Goal: Transaction & Acquisition: Purchase product/service

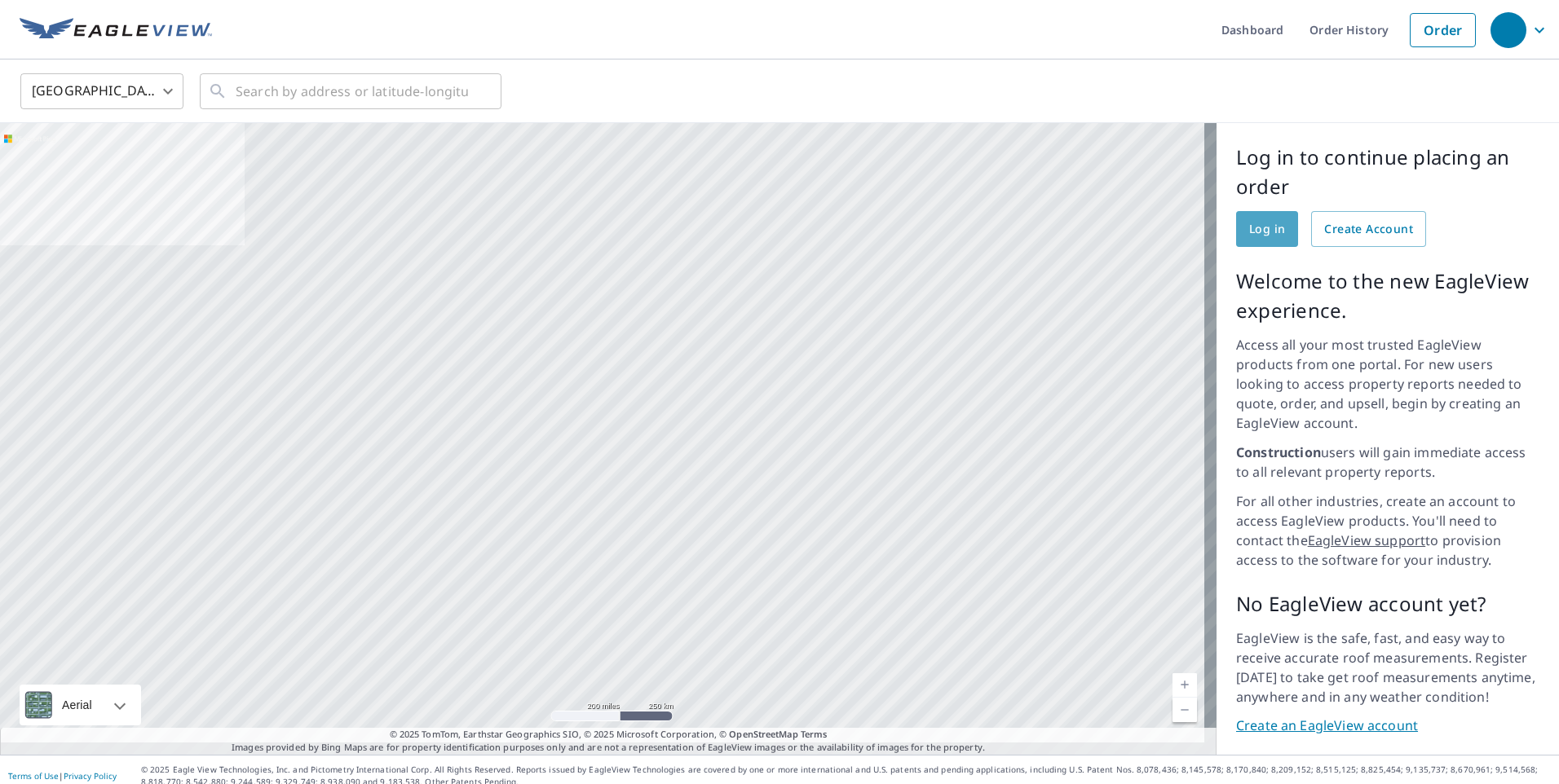
click at [1249, 229] on span "Log in" at bounding box center [1266, 229] width 36 height 20
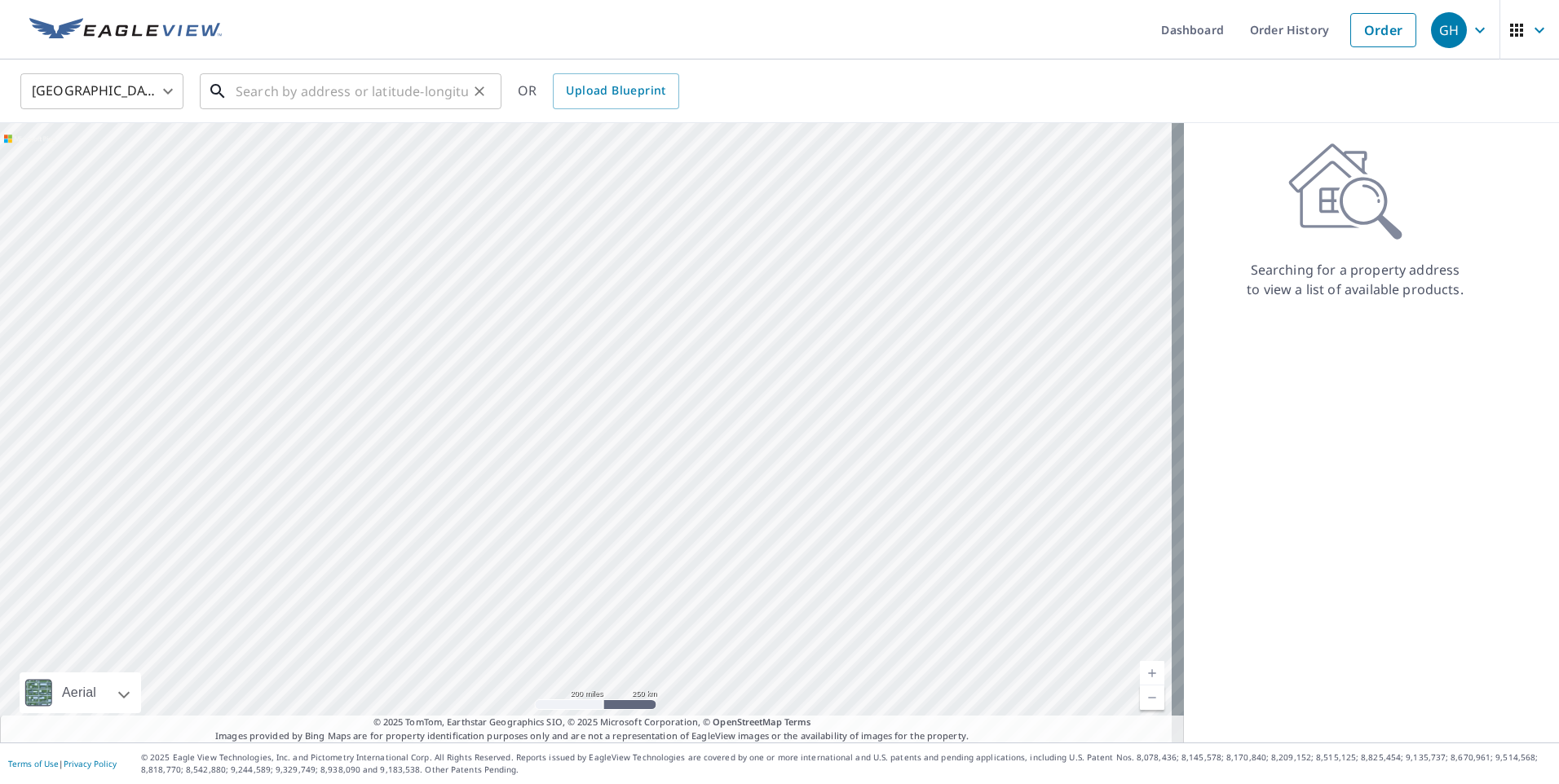
click at [242, 80] on input "text" at bounding box center [352, 90] width 233 height 45
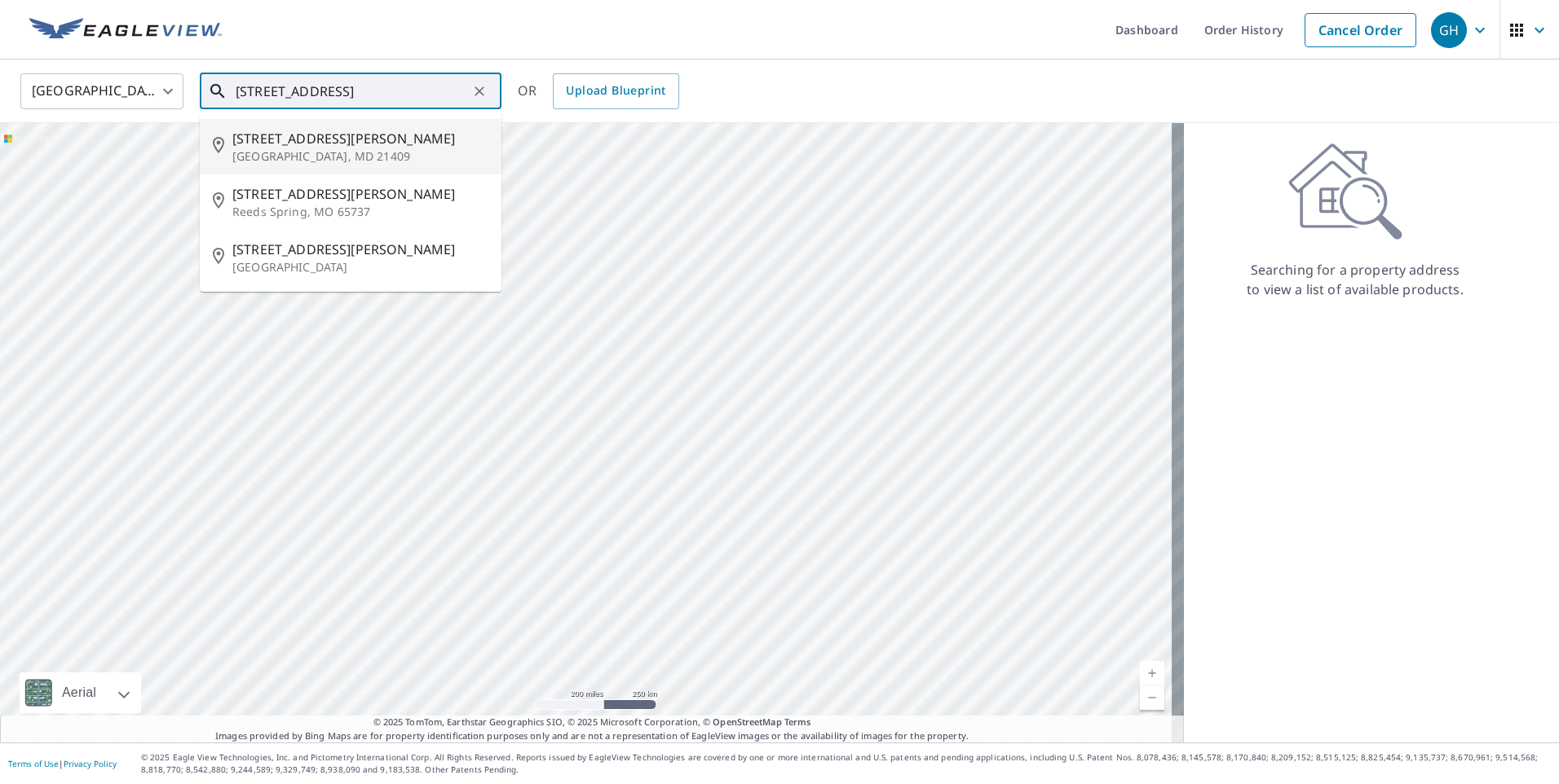
click at [428, 158] on p "[GEOGRAPHIC_DATA], MD 21409" at bounding box center [360, 157] width 256 height 17
type input "[STREET_ADDRESS][PERSON_NAME]"
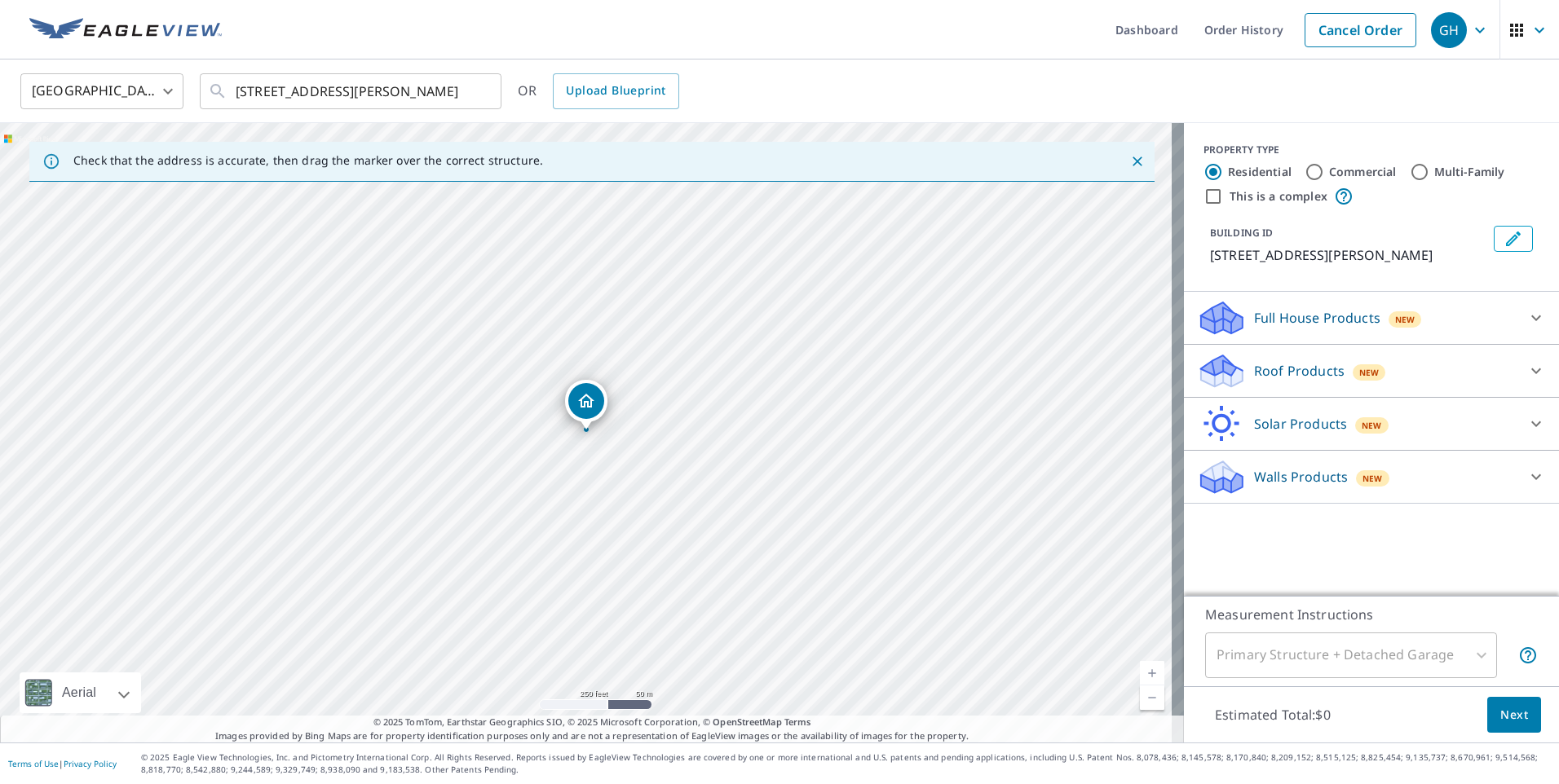
click at [1254, 369] on p "Roof Products" at bounding box center [1299, 370] width 91 height 19
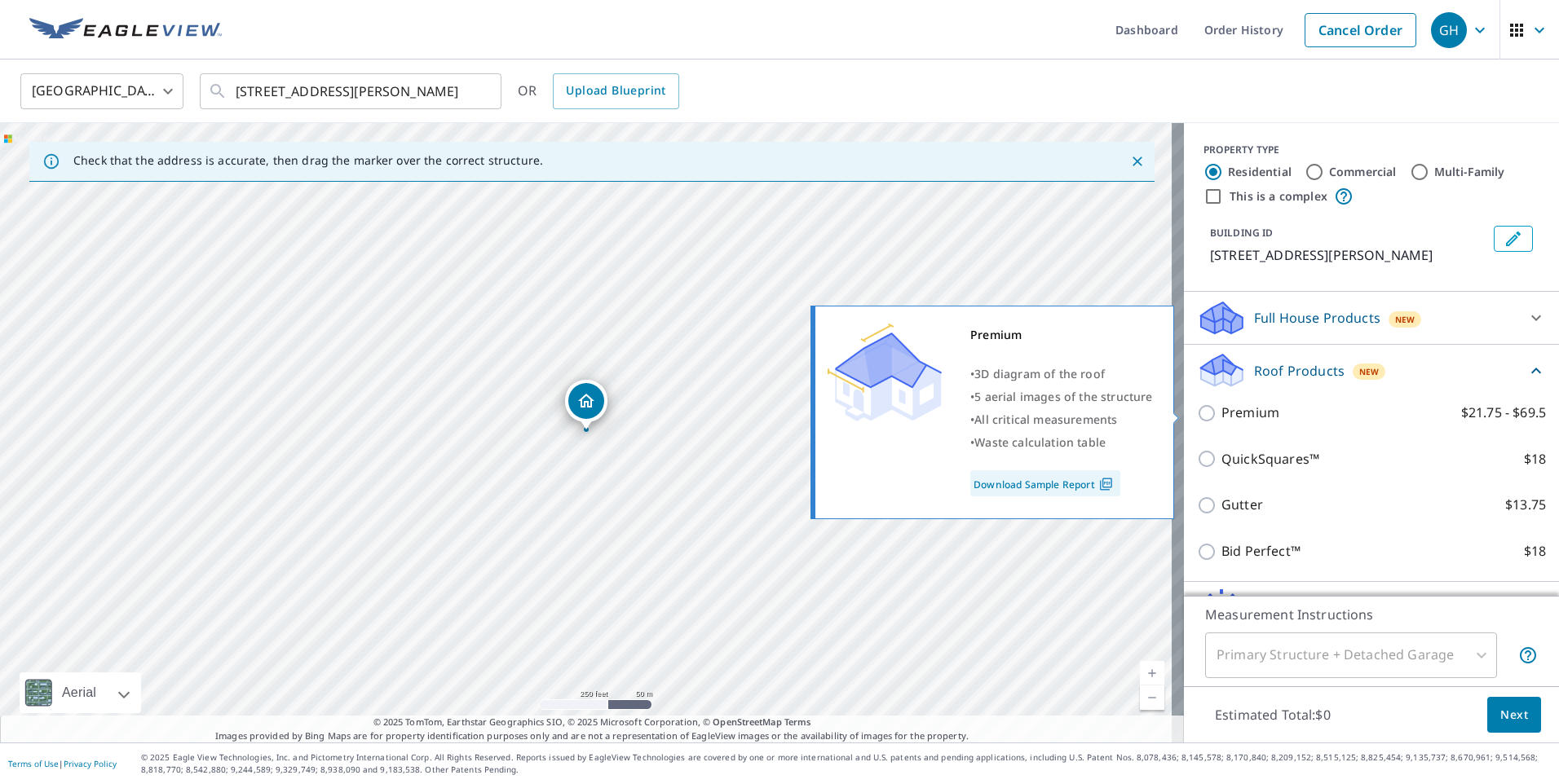
click at [1197, 414] on input "Premium $21.75 - $69.5" at bounding box center [1209, 413] width 24 height 19
checkbox input "true"
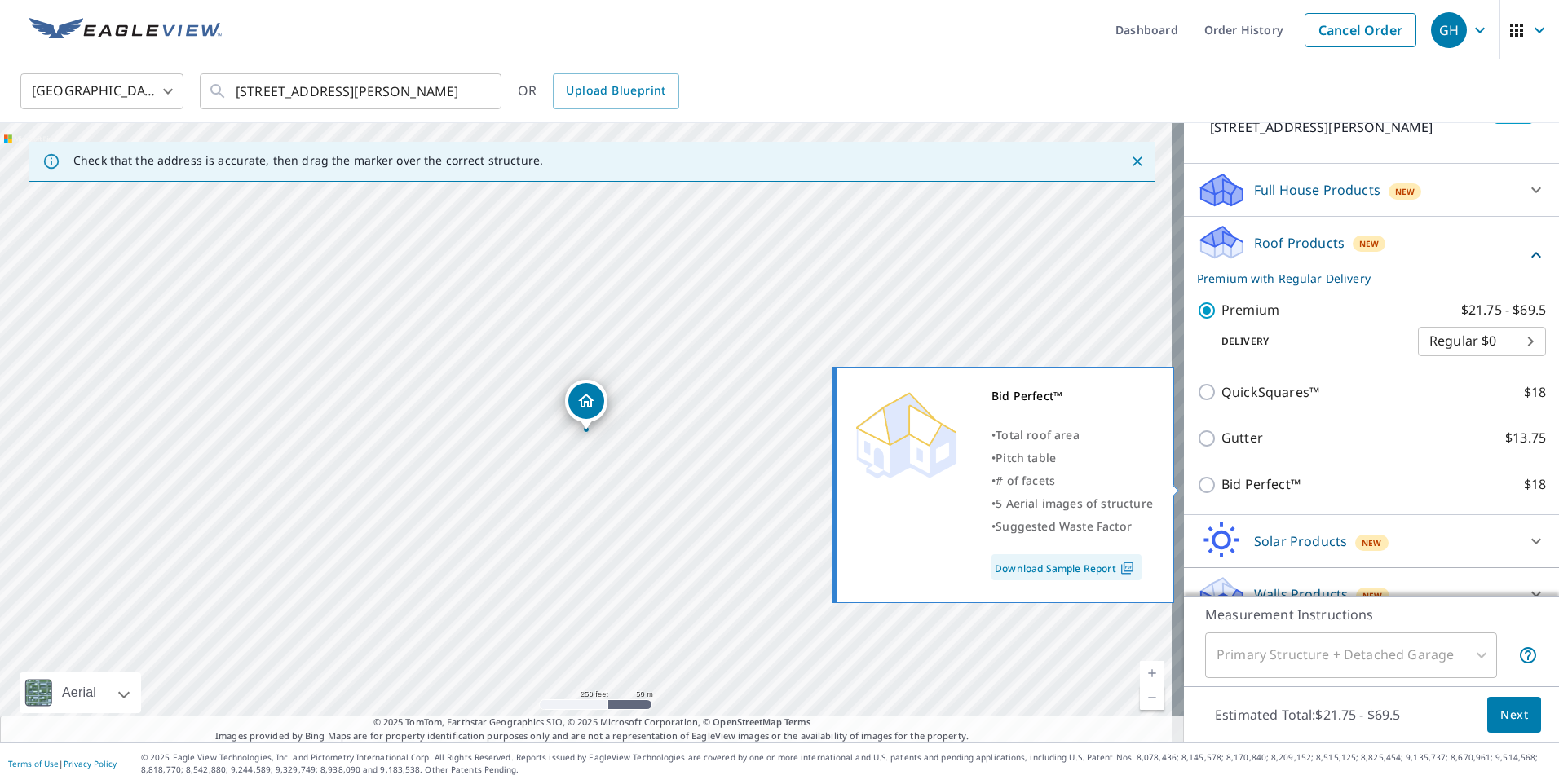
scroll to position [153, 0]
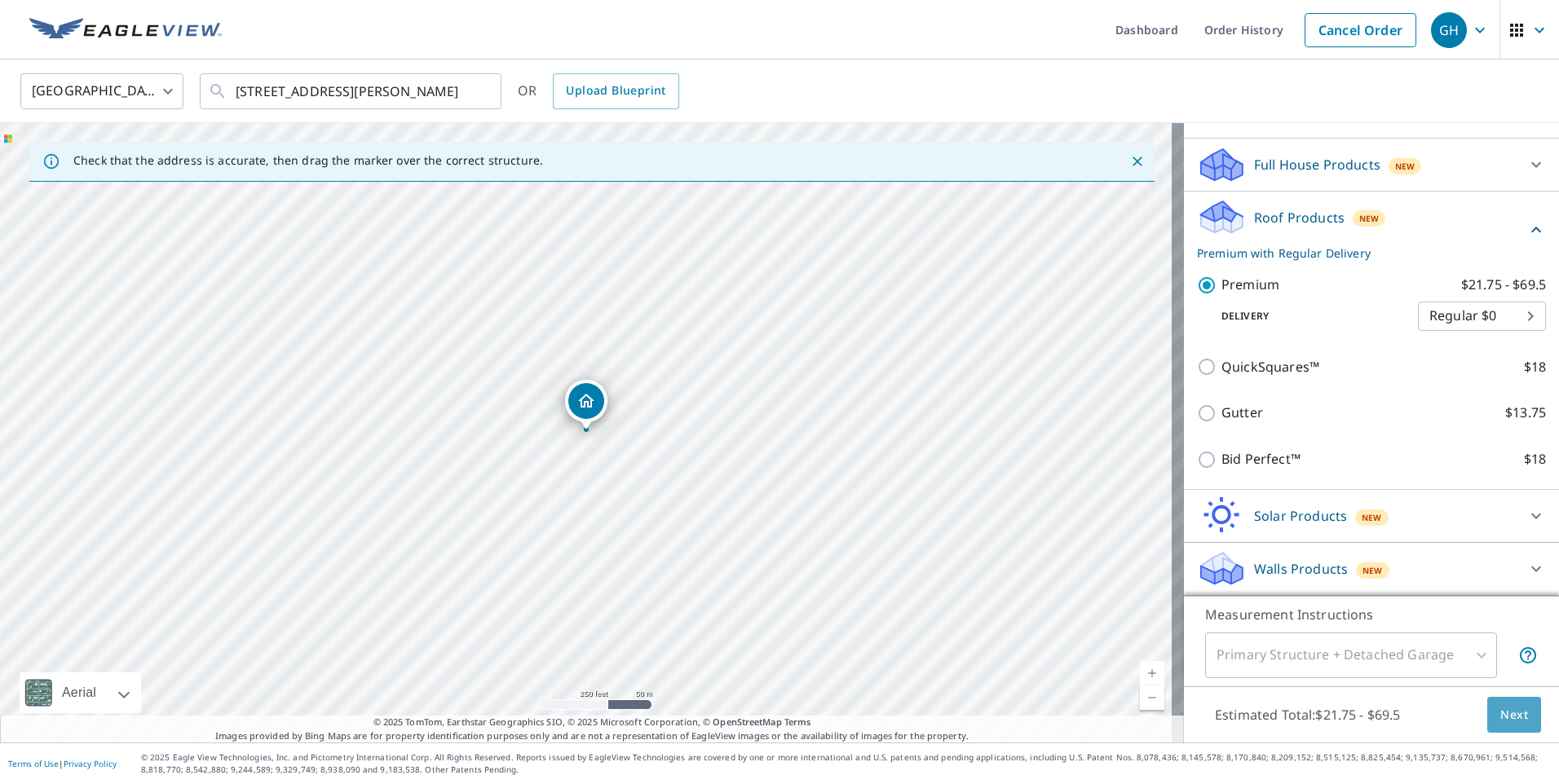
click at [1501, 710] on span "Next" at bounding box center [1514, 716] width 28 height 20
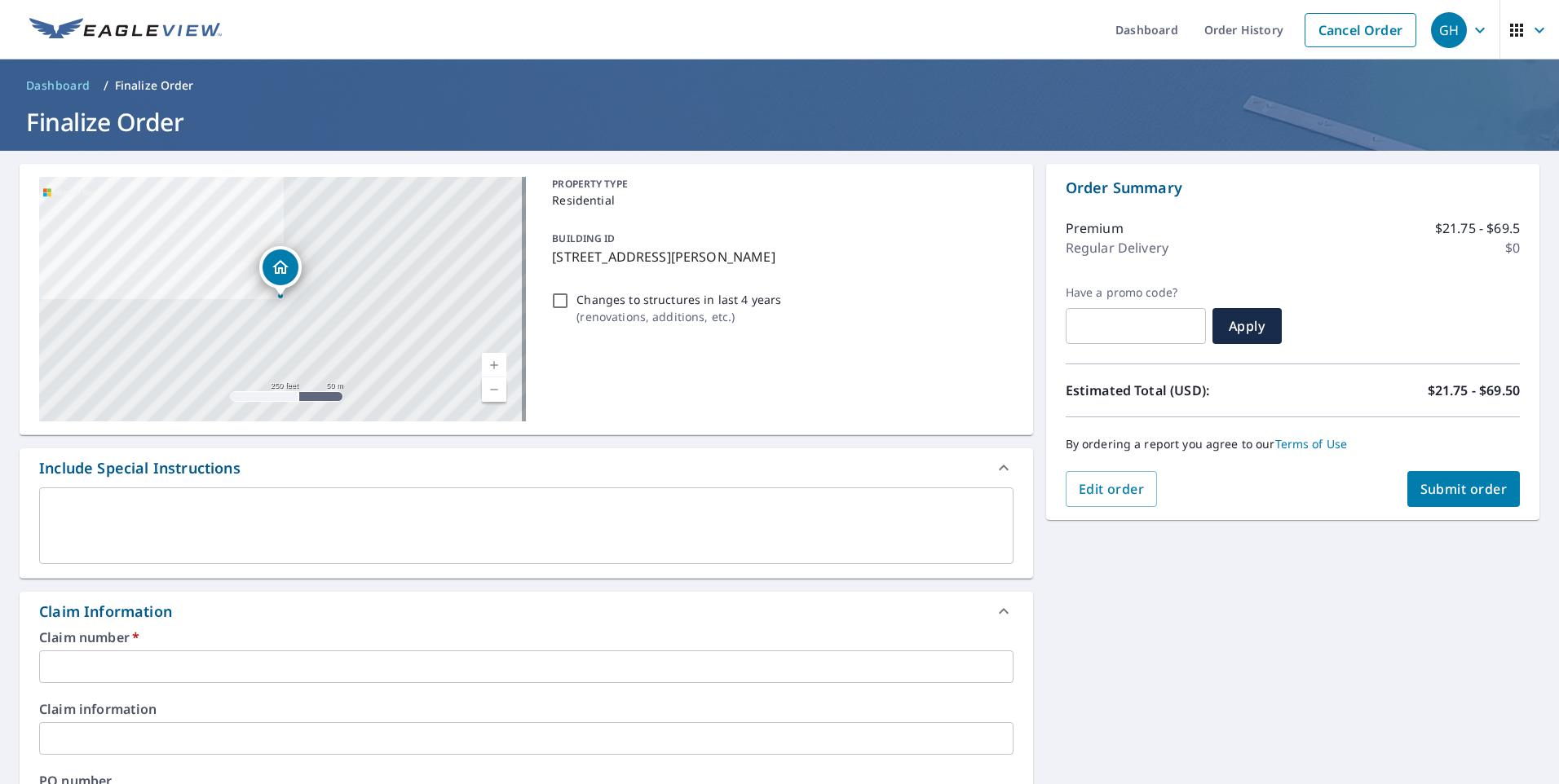
click at [489, 365] on link "Current Level 17, Zoom In" at bounding box center [494, 365] width 24 height 24
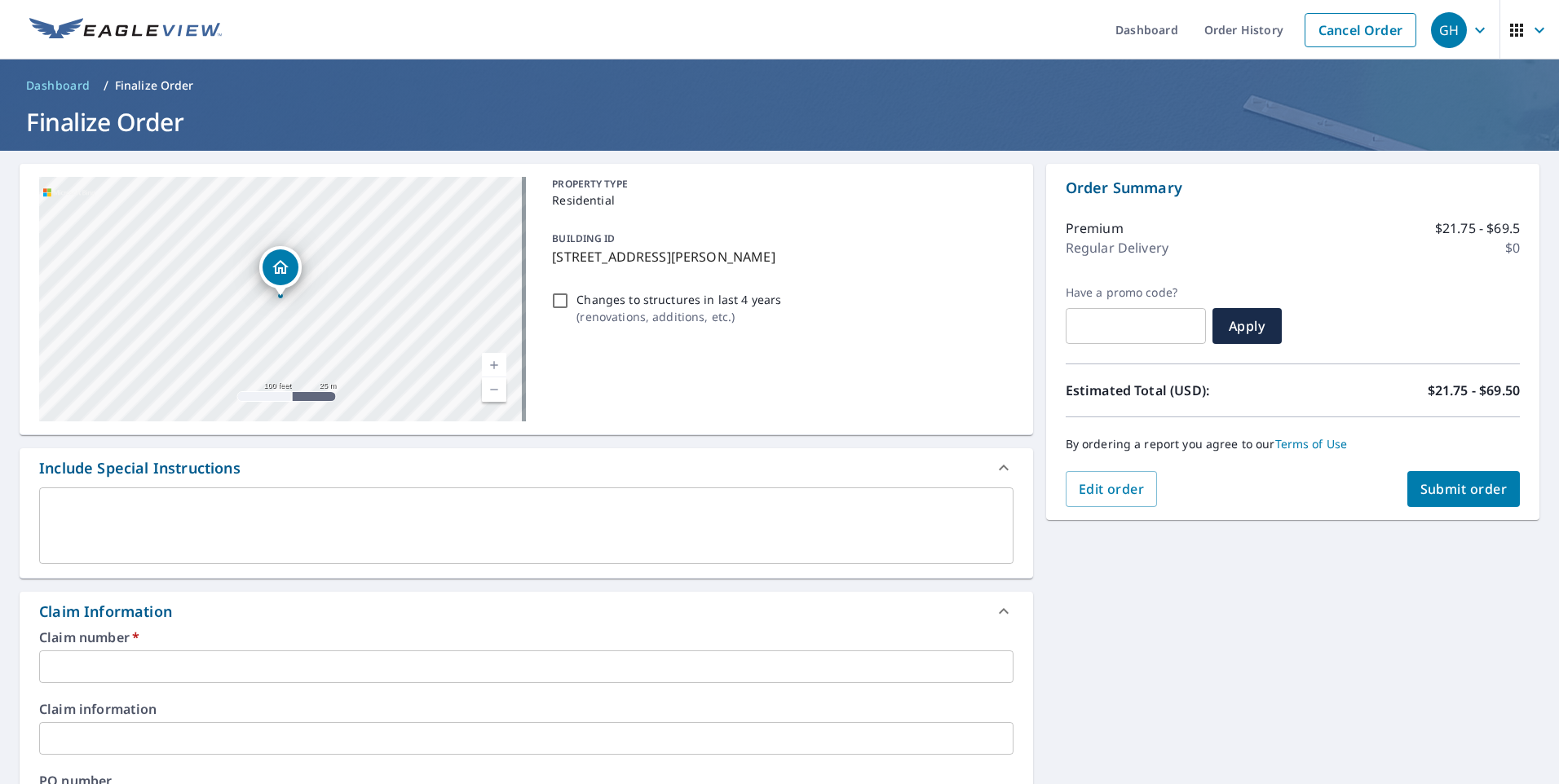
click at [489, 365] on link "Current Level 18, Zoom In" at bounding box center [494, 365] width 24 height 24
click at [489, 365] on link "Current Level 19, Zoom In" at bounding box center [494, 365] width 24 height 24
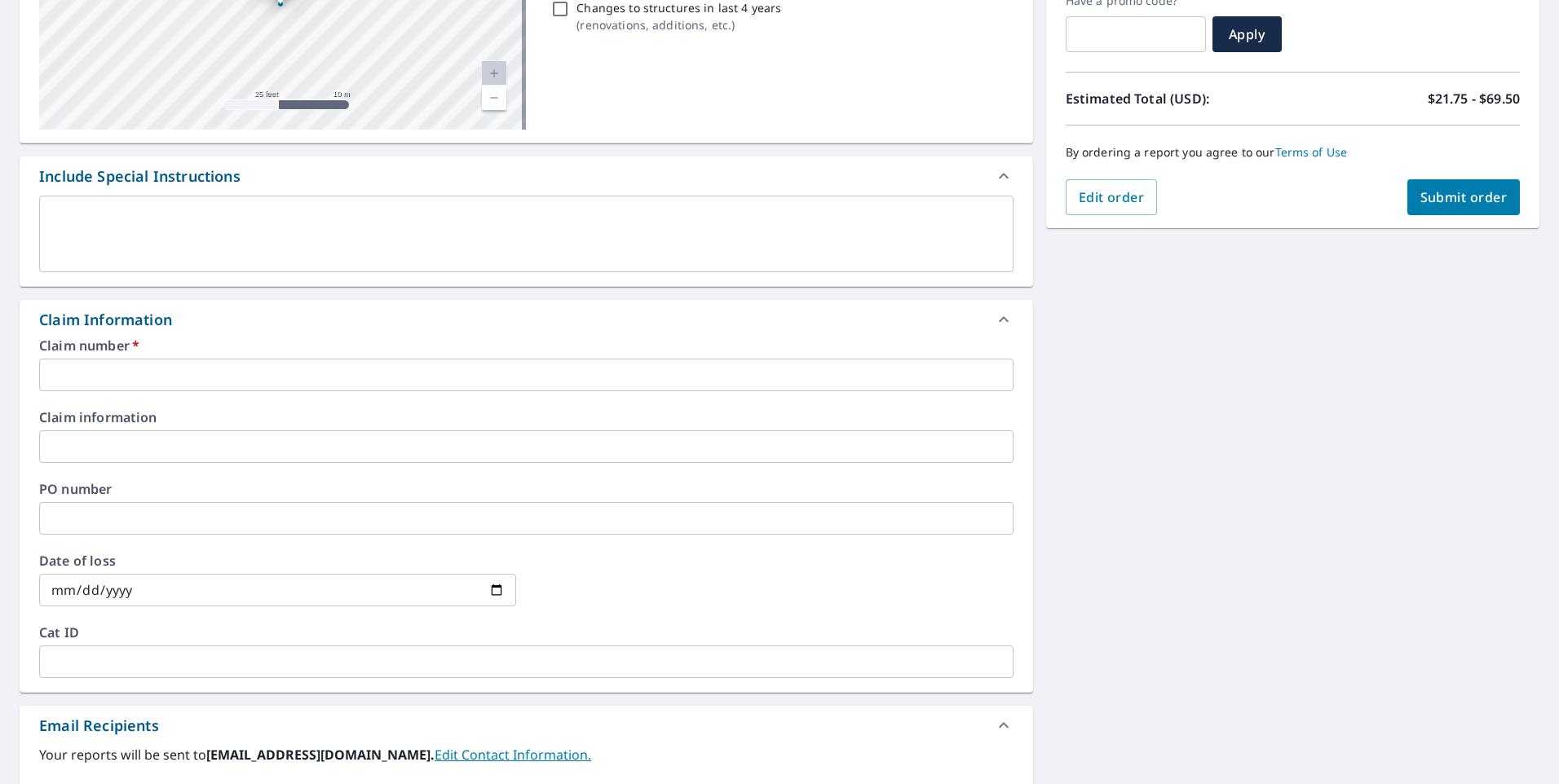
scroll to position [326, 0]
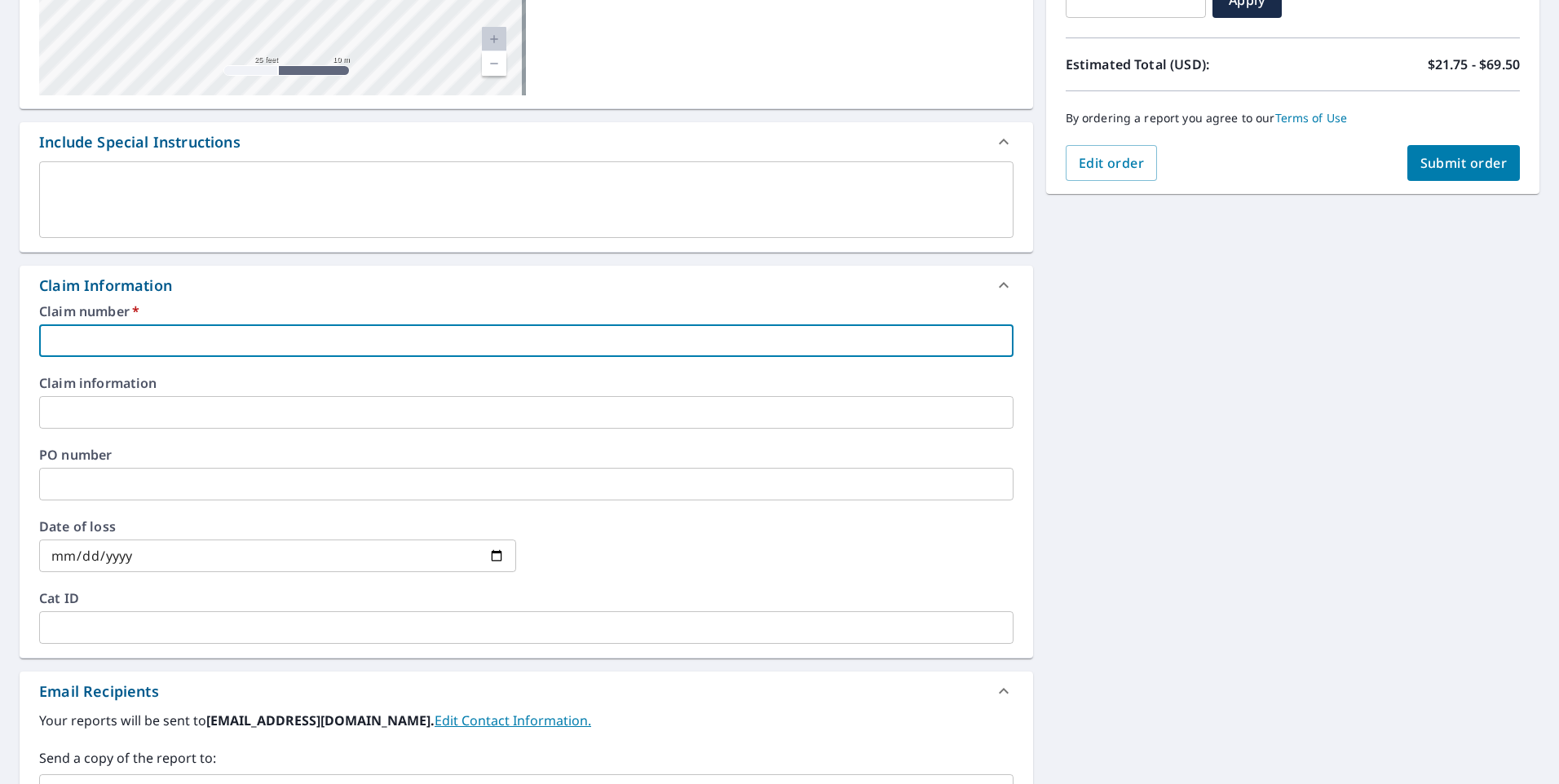
click at [79, 341] on input "text" at bounding box center [526, 340] width 974 height 32
type input "1"
checkbox input "true"
type input "12"
checkbox input "true"
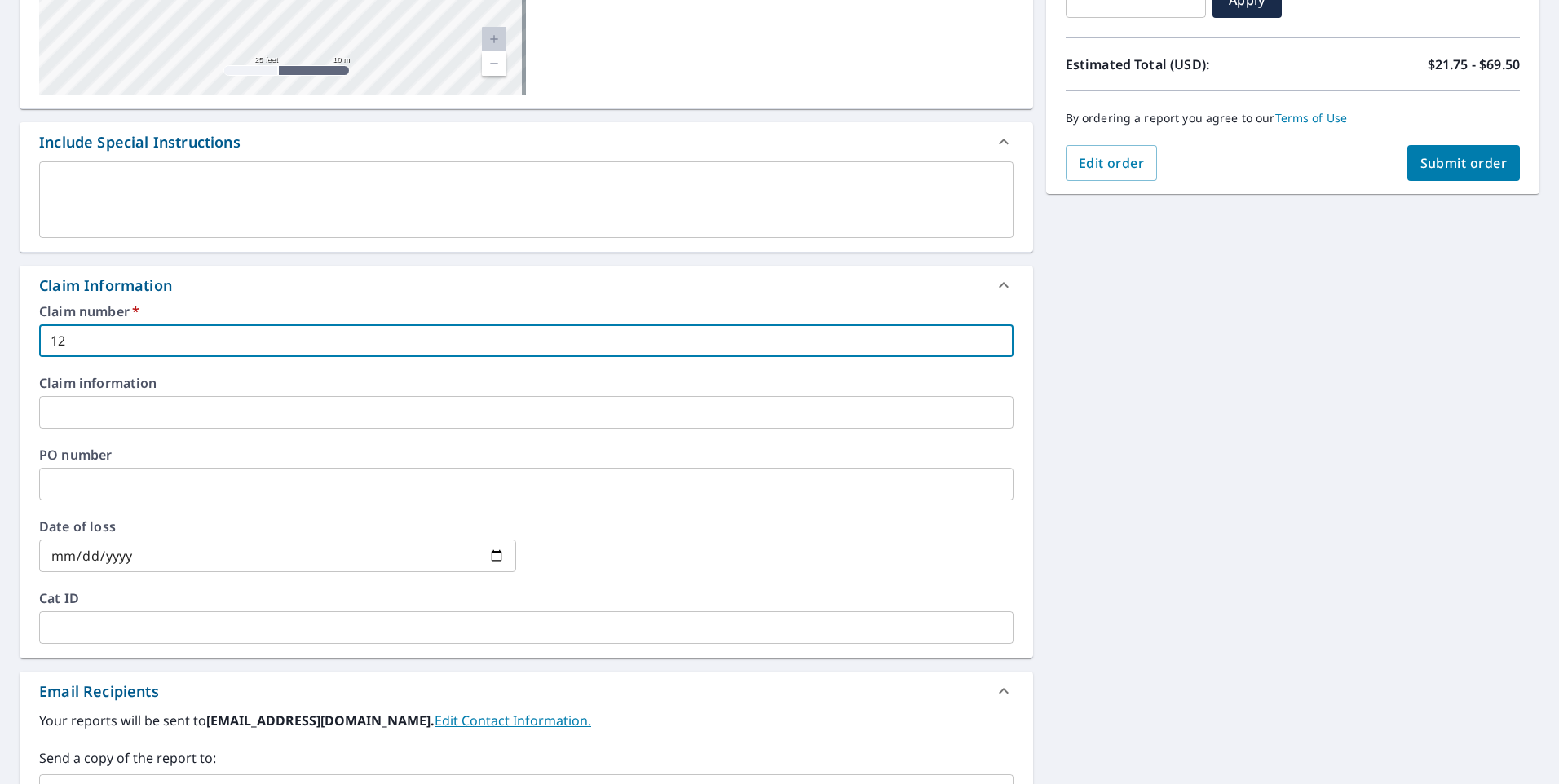
type input "122"
checkbox input "true"
type input "1226"
checkbox input "true"
type input "1226"
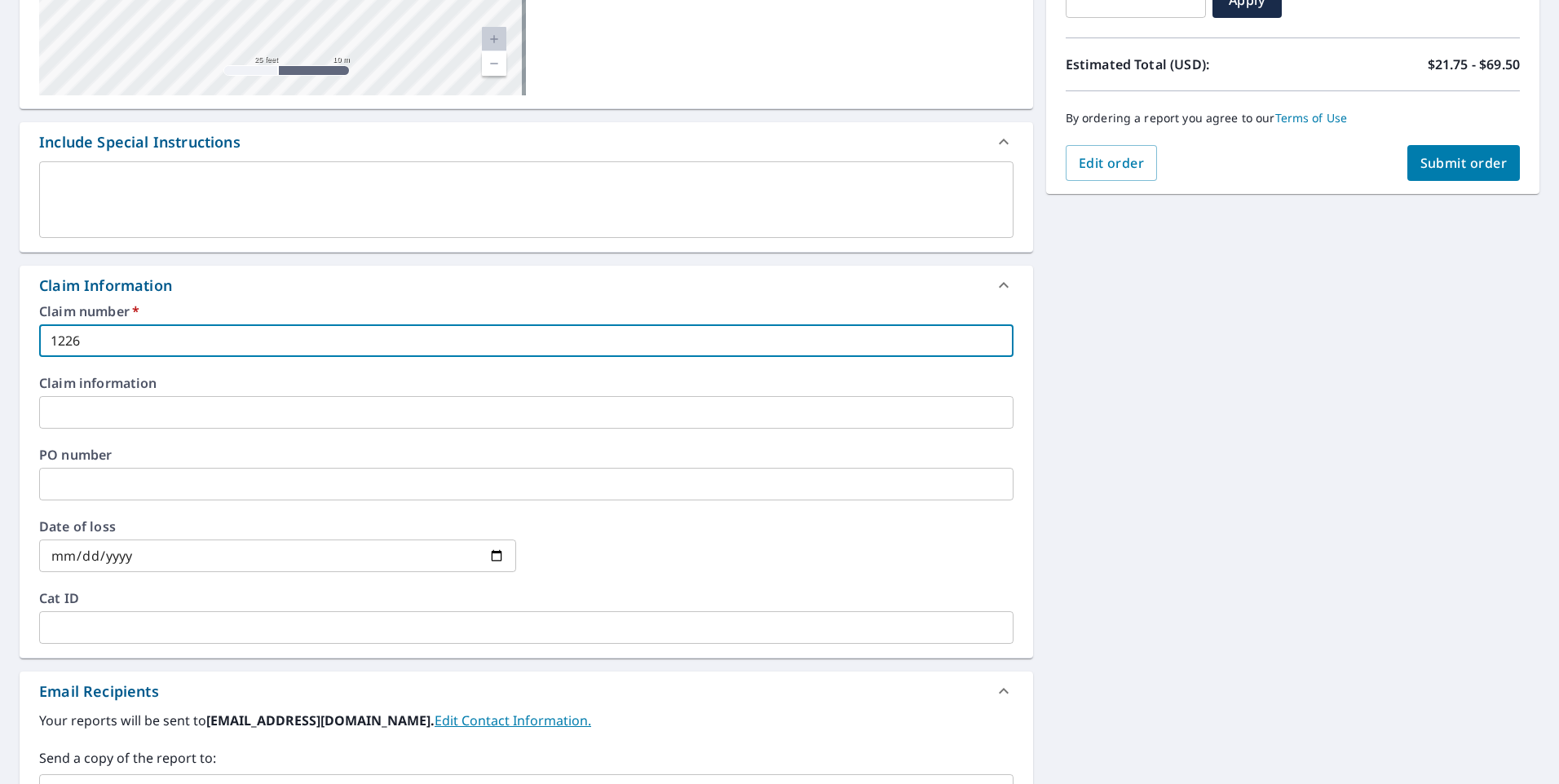
checkbox input "true"
type input "1226 H"
checkbox input "true"
type input "1226 Ha"
checkbox input "true"
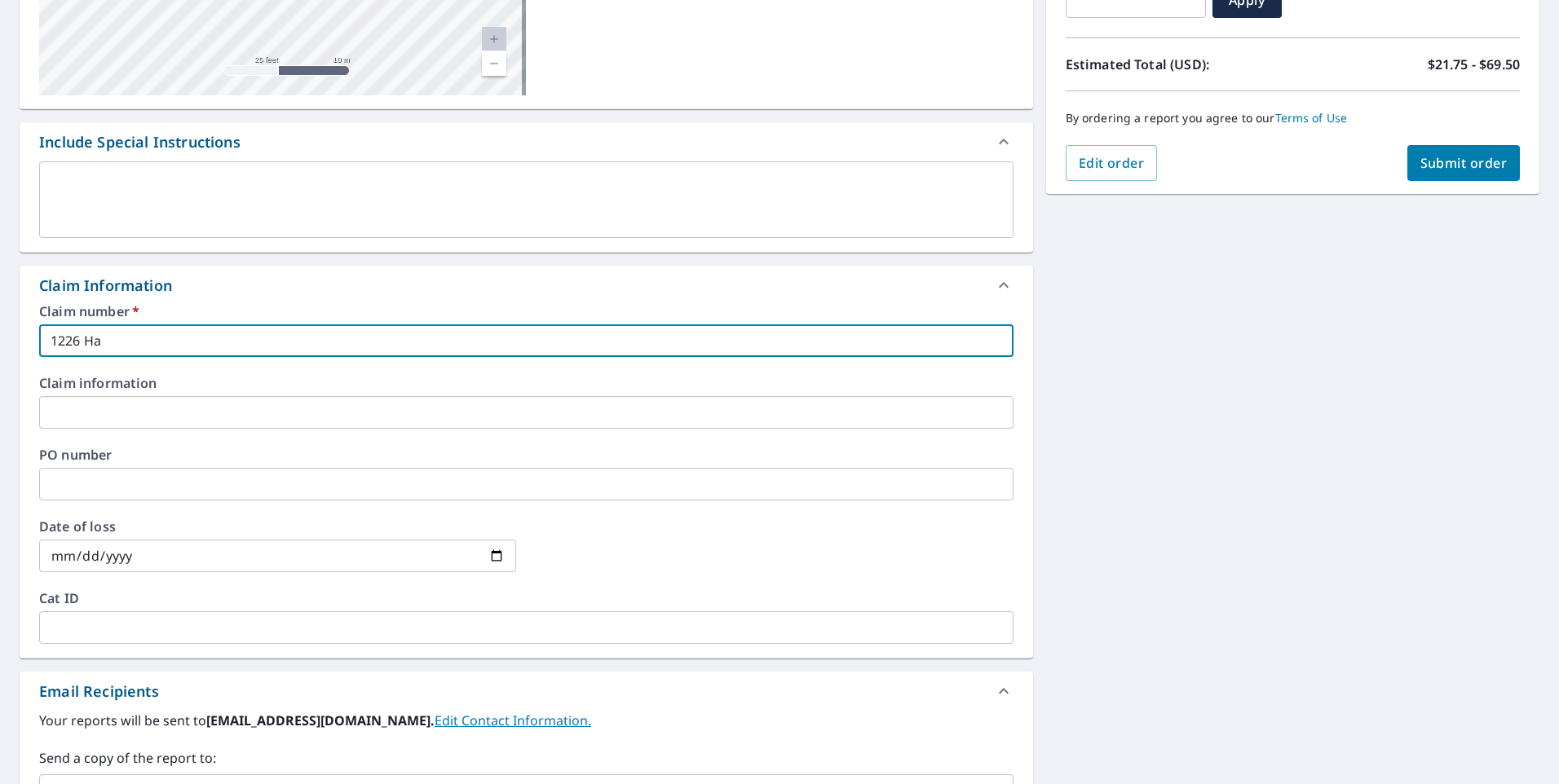
type input "1226 Ham"
checkbox input "true"
type input "1226 Hamp"
checkbox input "true"
type input "1226 Hampt"
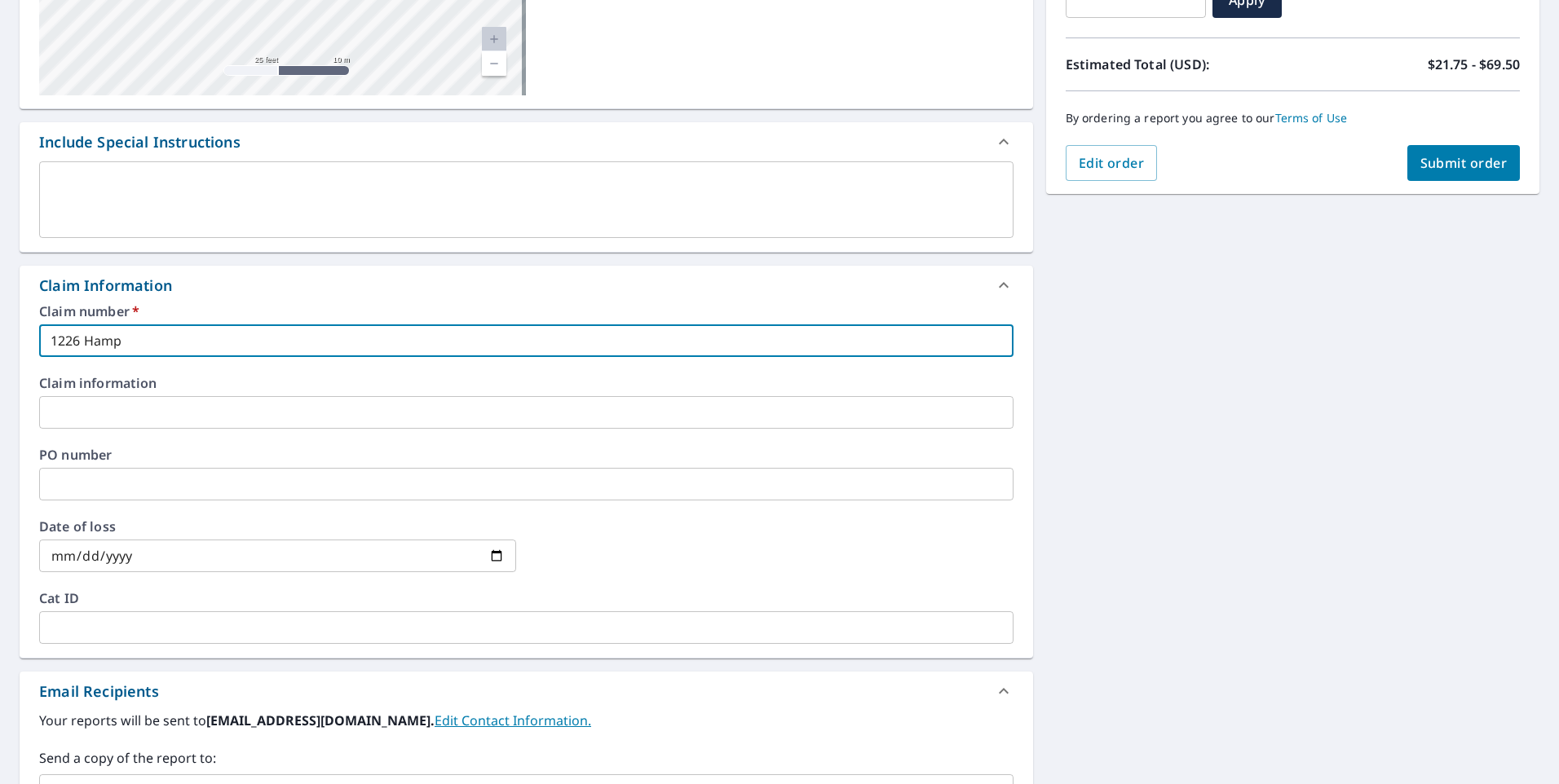
checkbox input "true"
type input "1226 Hampto"
checkbox input "true"
type input "1226 Hampton"
checkbox input "true"
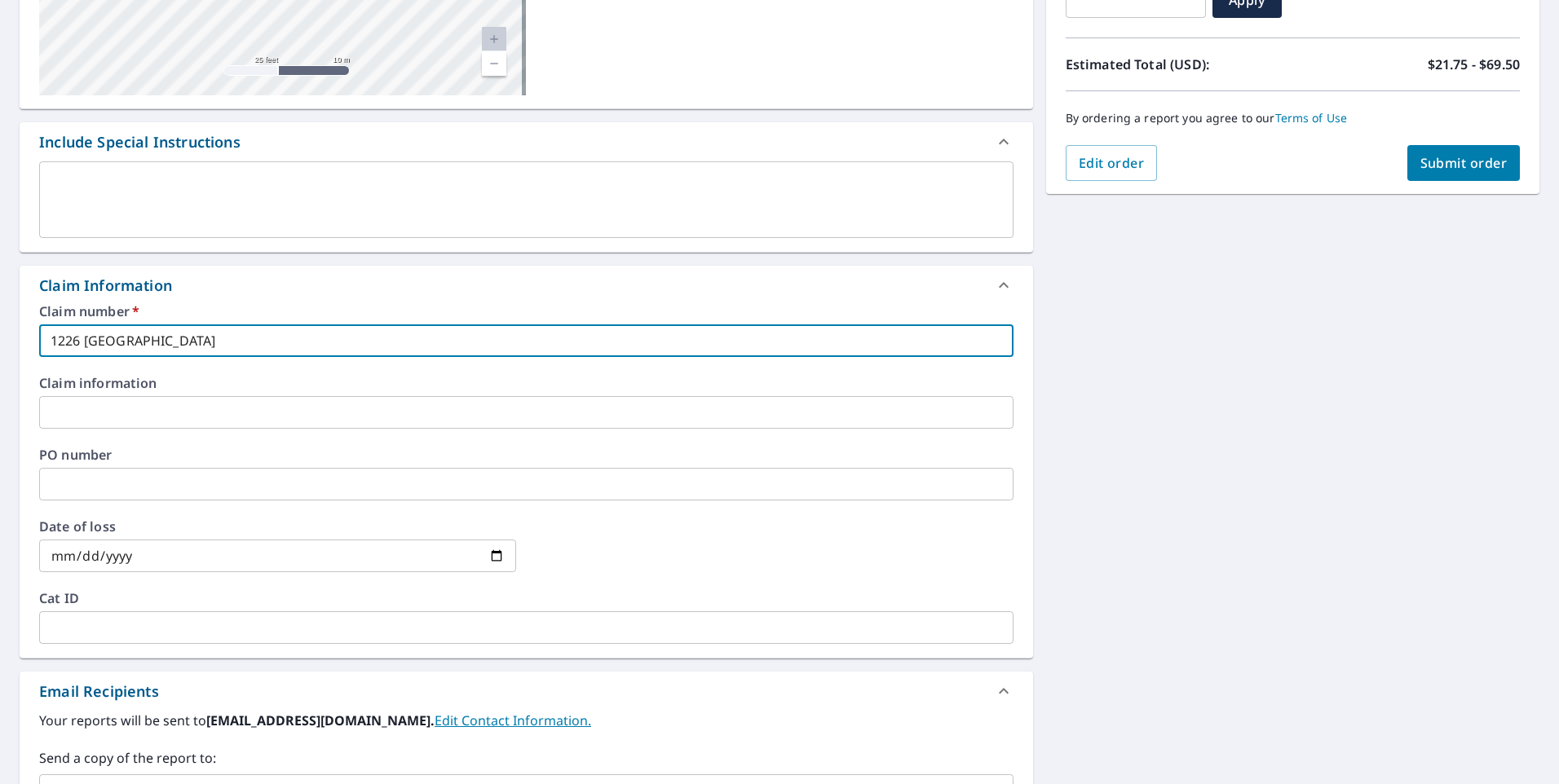
type input "1226 Hampton"
checkbox input "true"
type input "1226 Hampton R"
checkbox input "true"
type input "1226 Hampton Ro"
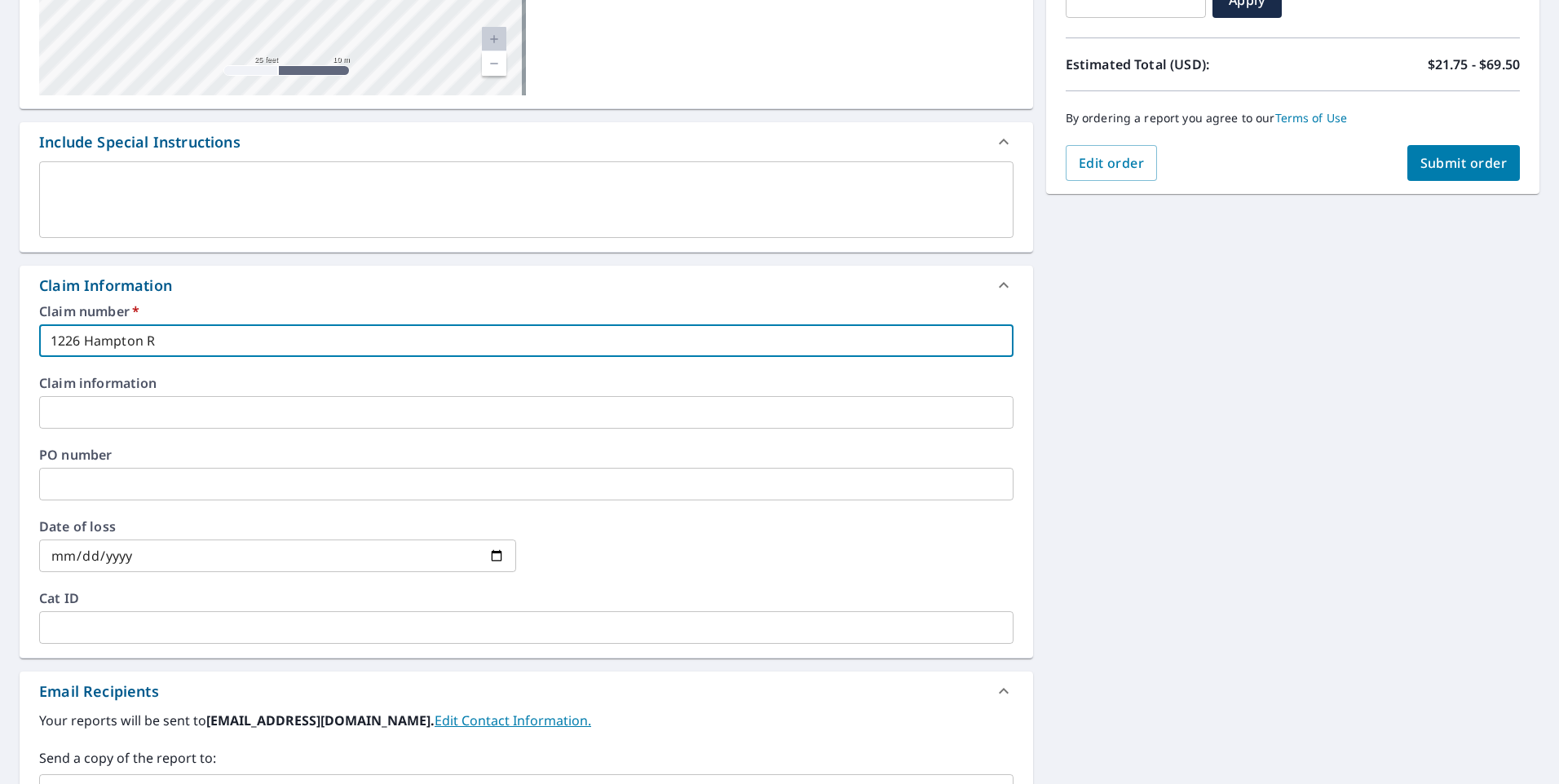
checkbox input "true"
type input "1226 Hampton Roa"
checkbox input "true"
type input "1226 Hampton Road"
checkbox input "true"
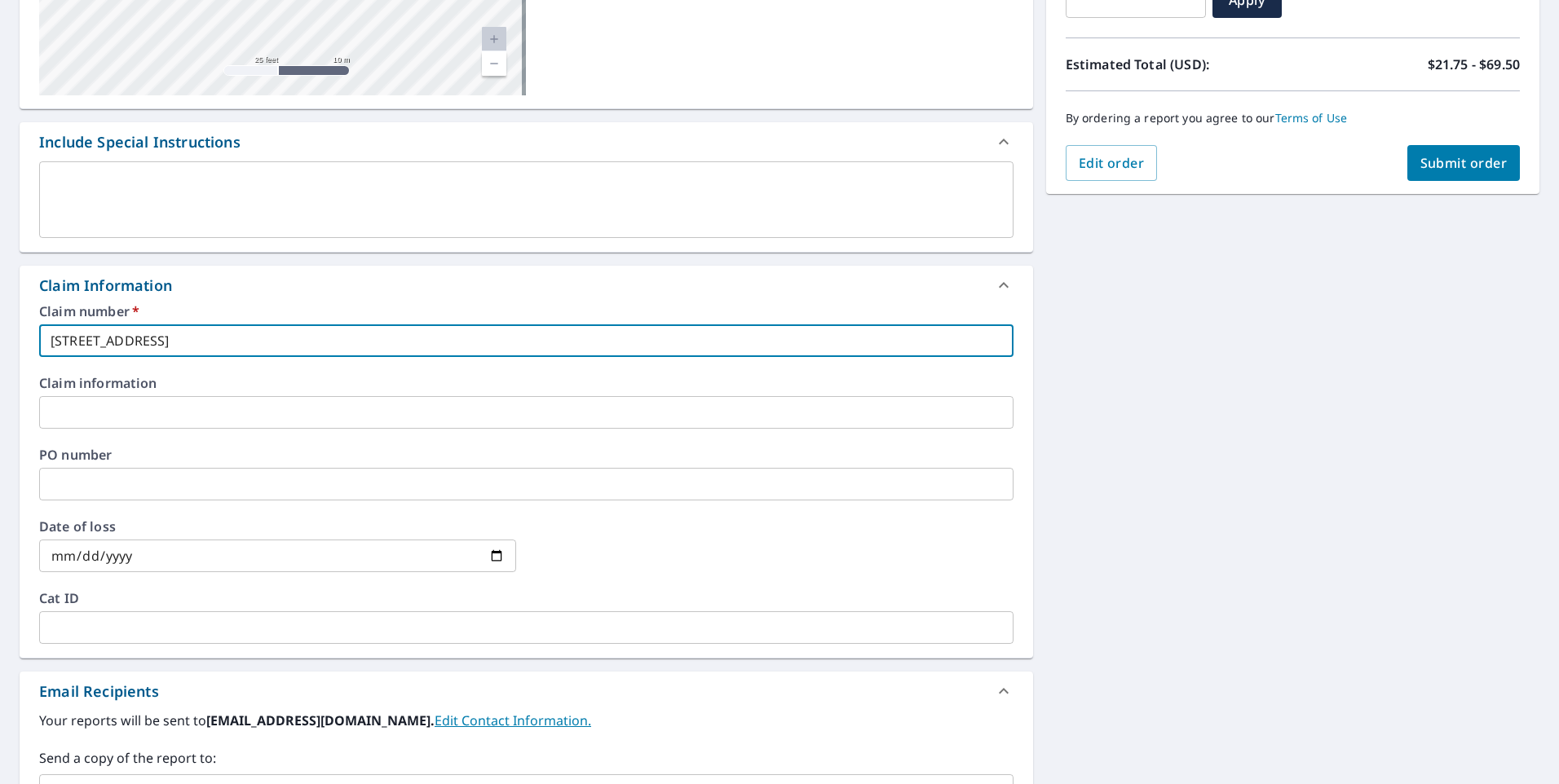
type input "1226 Hampton Roa"
checkbox input "true"
type input "1226 Hampton Ro"
checkbox input "true"
type input "1226 Hampton R"
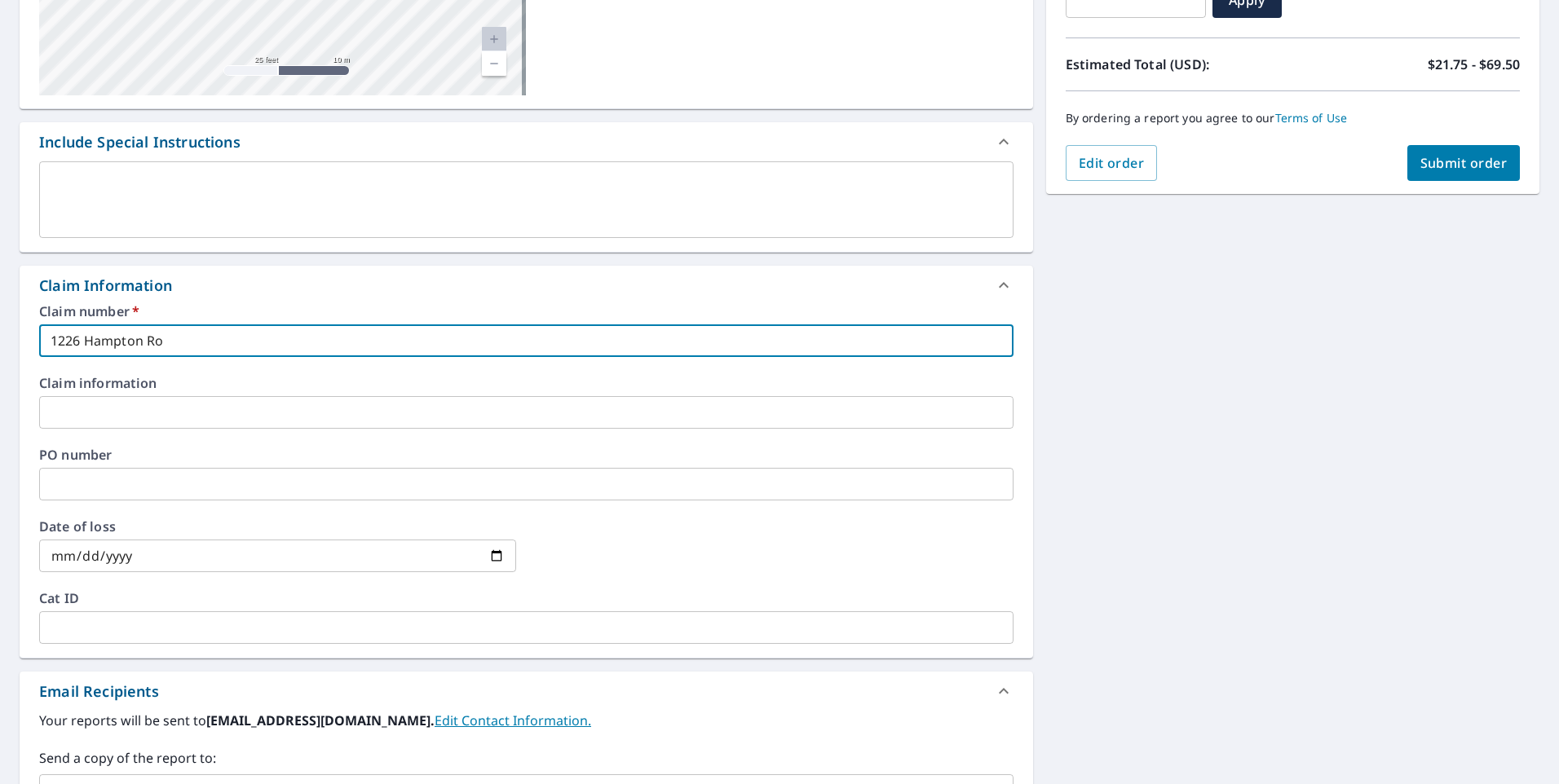
checkbox input "true"
type input "1226 Hampton"
checkbox input "true"
type input "1226 Hampton"
checkbox input "true"
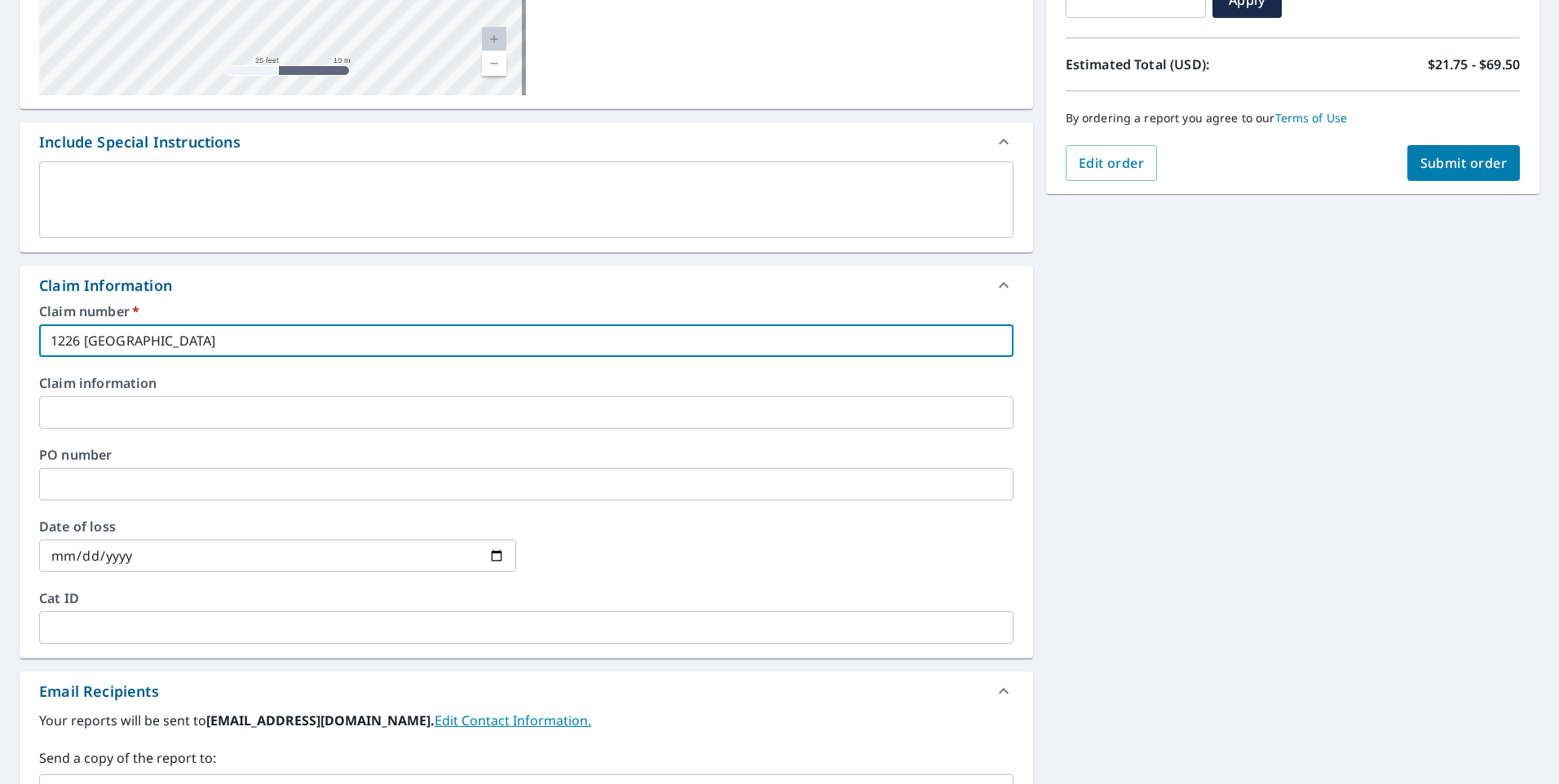
type input "1226 Hampto"
checkbox input "true"
type input "1226 Hampt"
checkbox input "true"
type input "1226 Hamp"
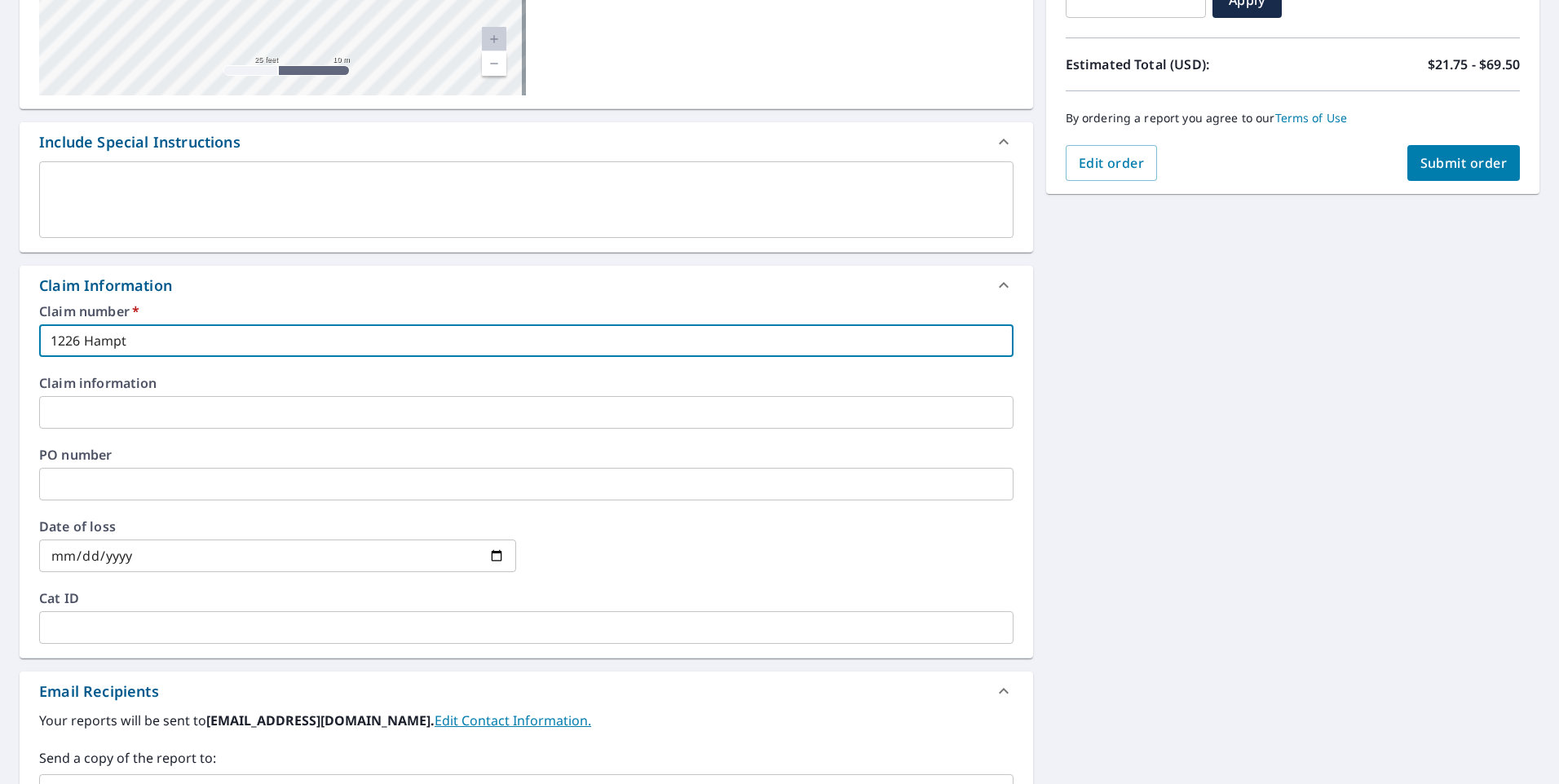
checkbox input "true"
type input "1226 Ham"
checkbox input "true"
type input "1226 Ha"
checkbox input "true"
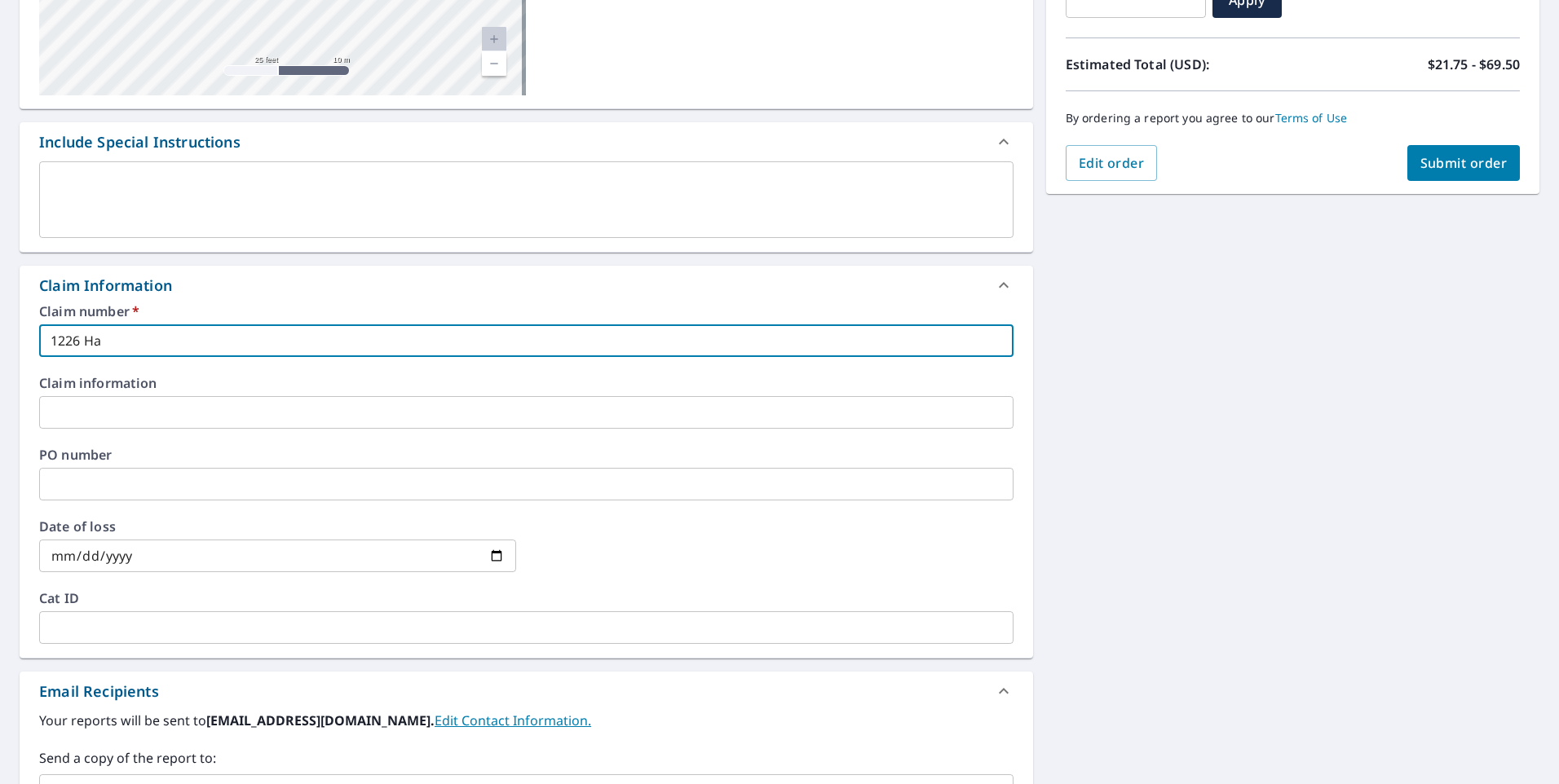
type input "1226 H"
checkbox input "true"
type input "1226"
checkbox input "true"
type input "1226"
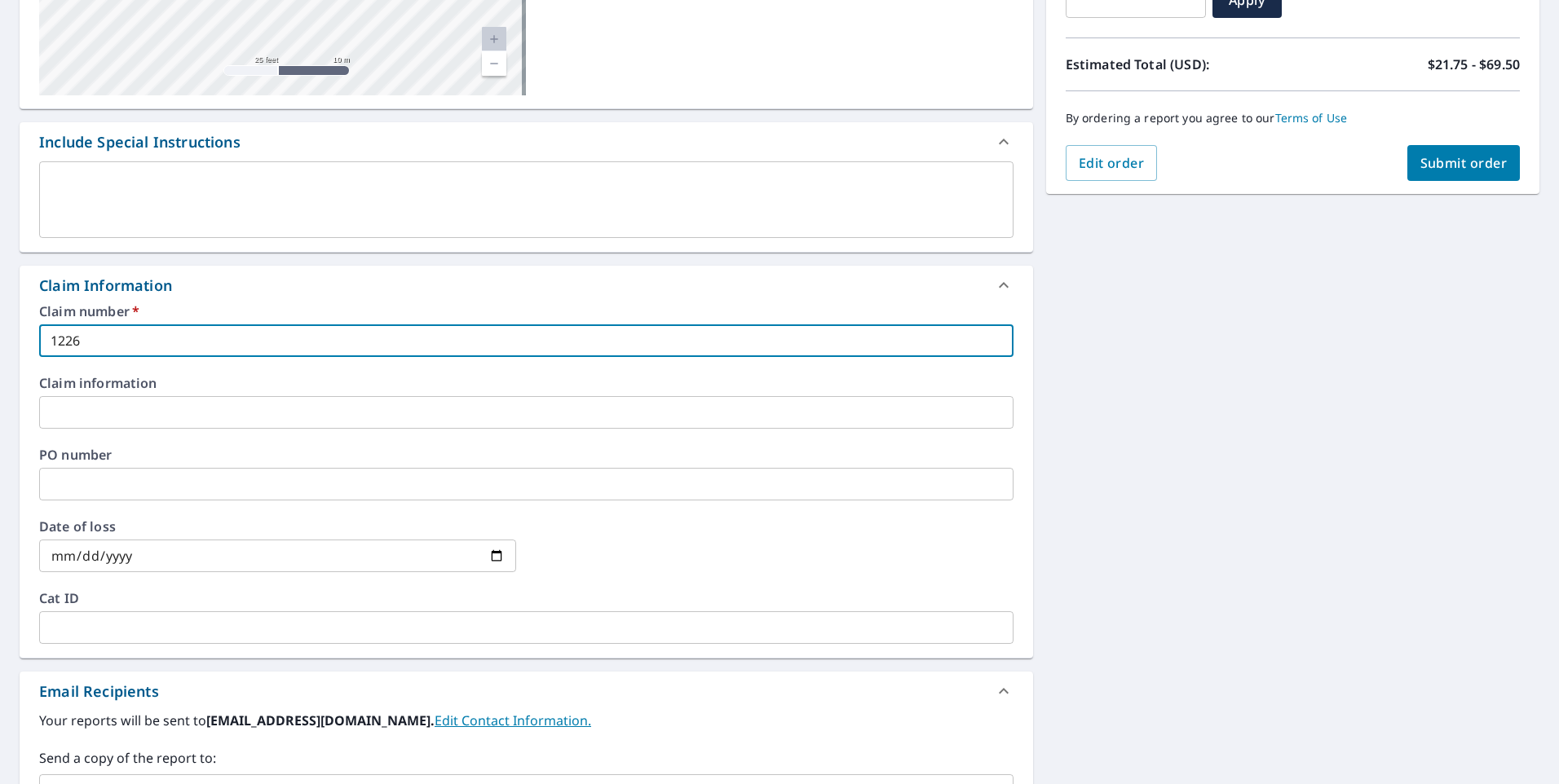
checkbox input "true"
type input "1226"
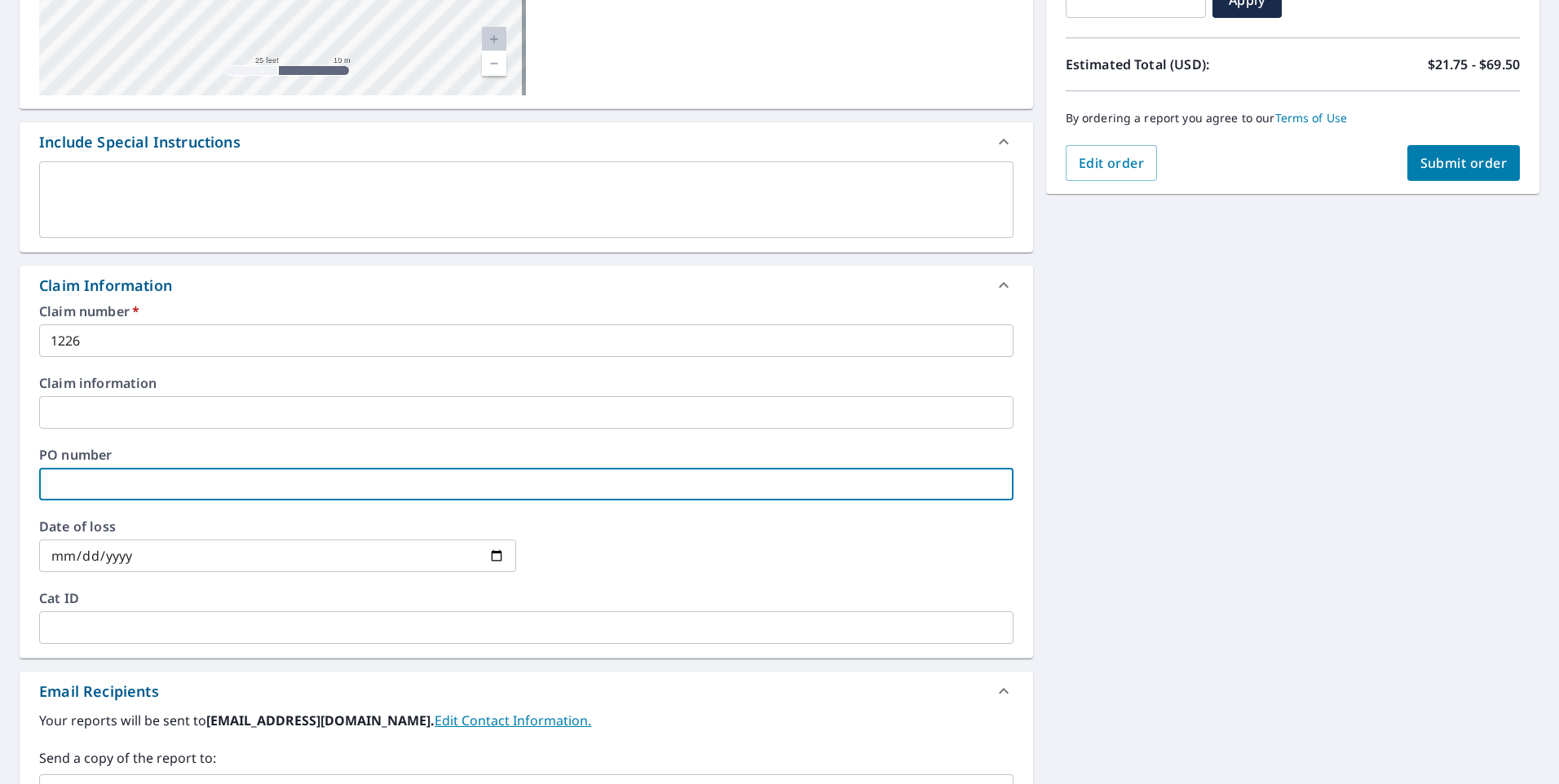
click at [111, 482] on input "text" at bounding box center [526, 484] width 974 height 32
type input "M"
checkbox input "true"
type input "MD"
checkbox input "true"
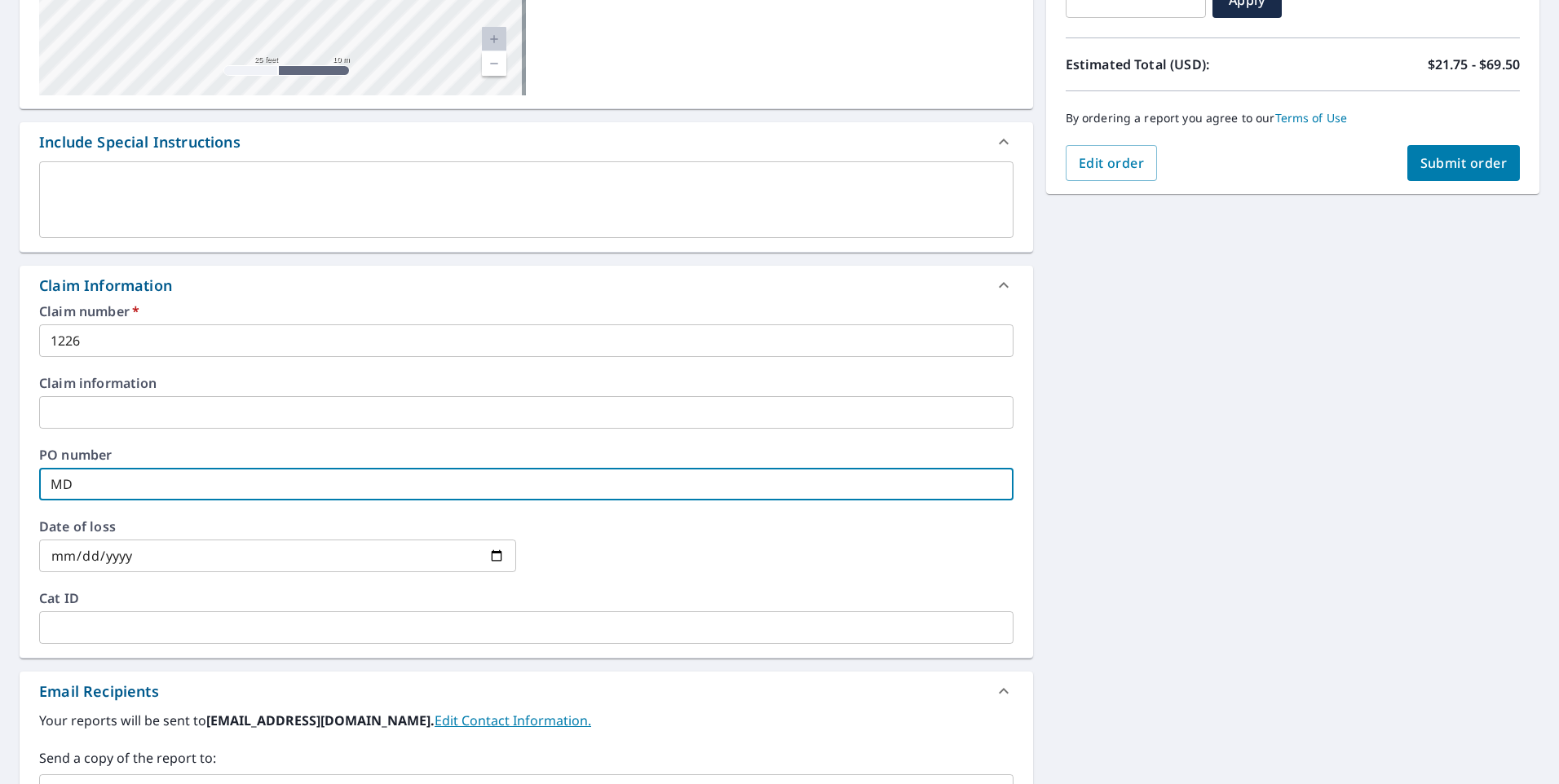
type input "MDr"
checkbox input "true"
type input "MDre"
checkbox input "true"
type input "MDrey"
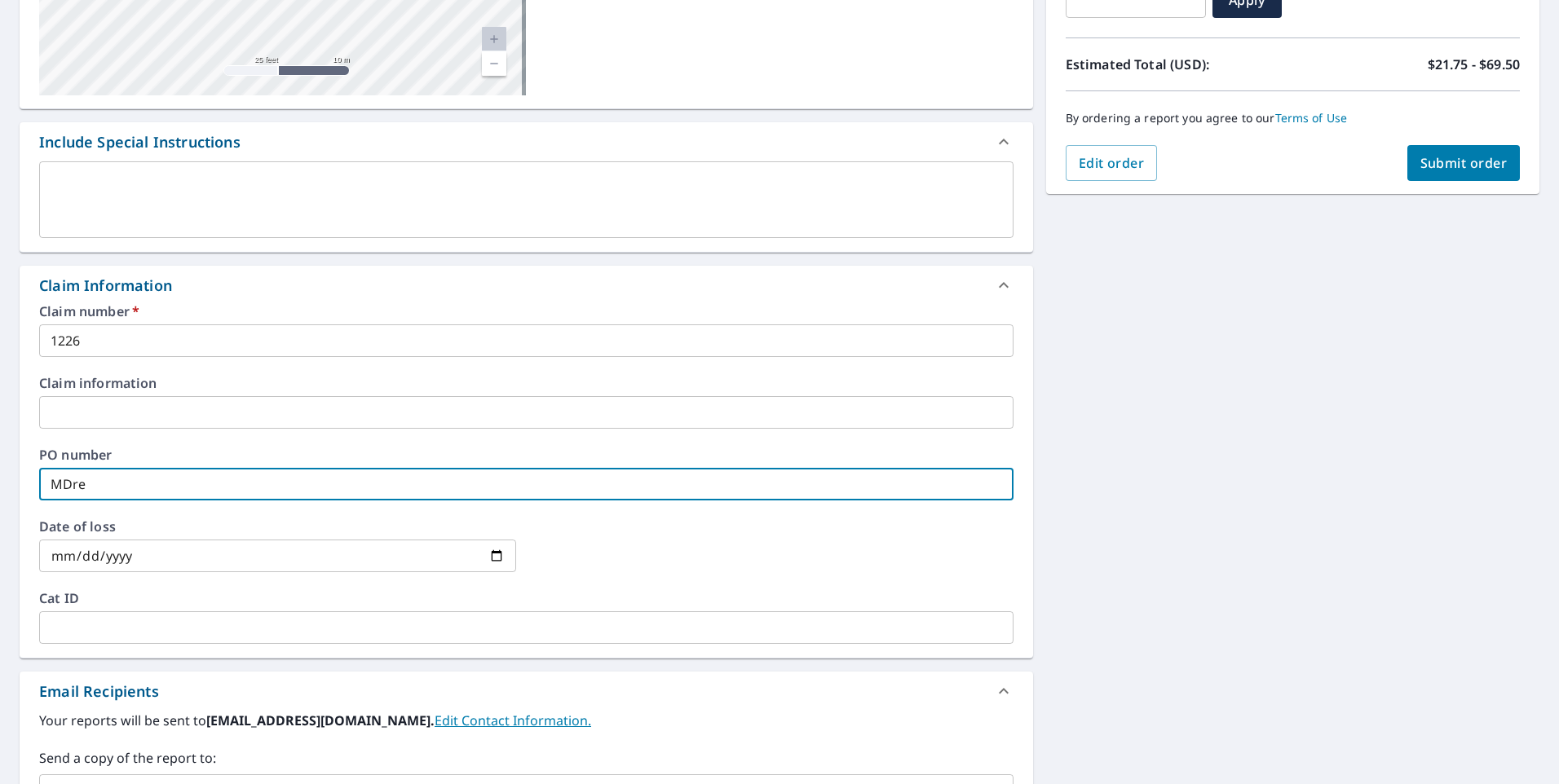
checkbox input "true"
type input "MDreye"
checkbox input "true"
type input "MDreyer"
checkbox input "true"
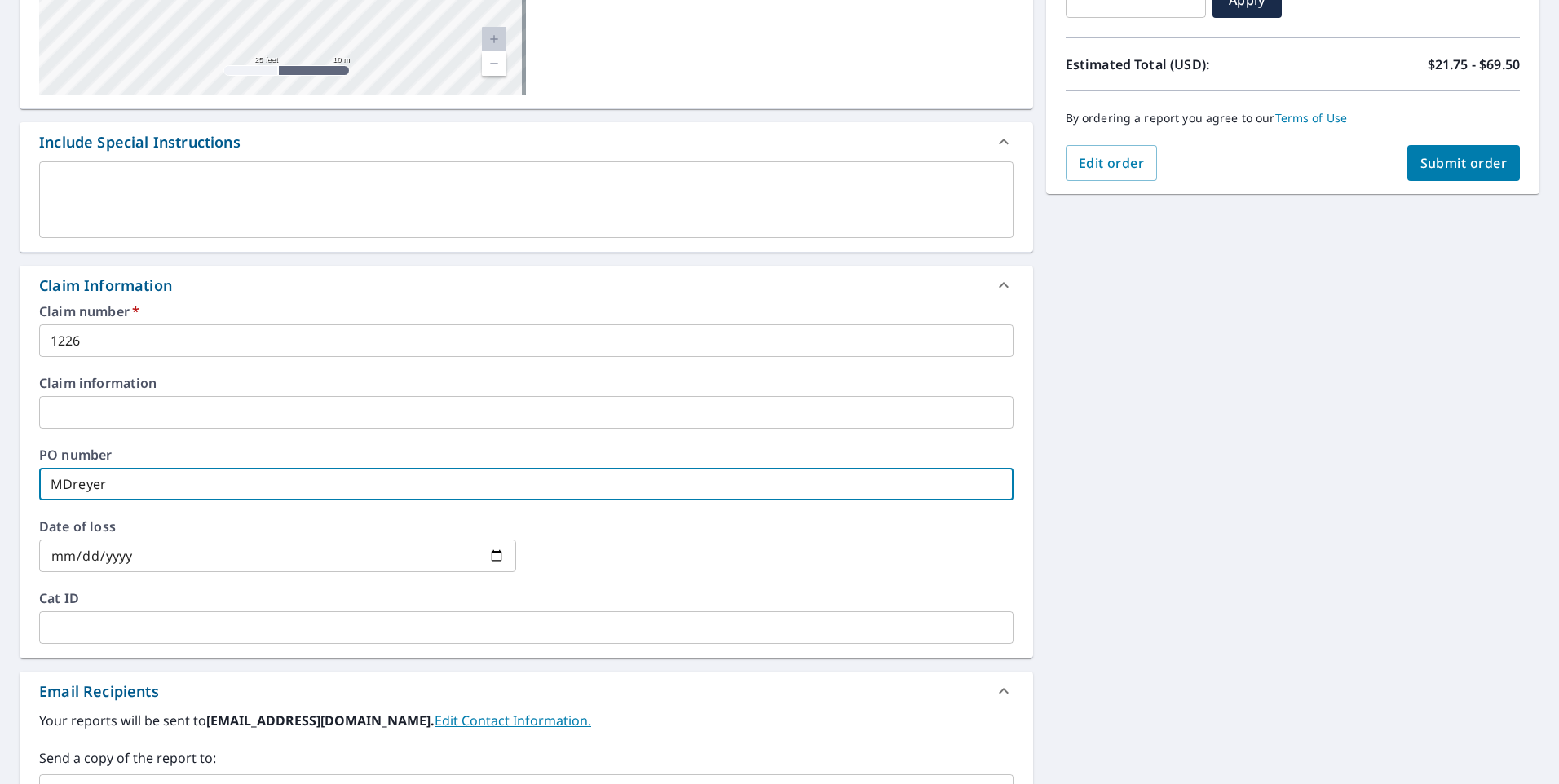
type input "MDreyer"
checkbox input "true"
type input "MDreyer 1"
checkbox input "true"
type input "MDreyer 10"
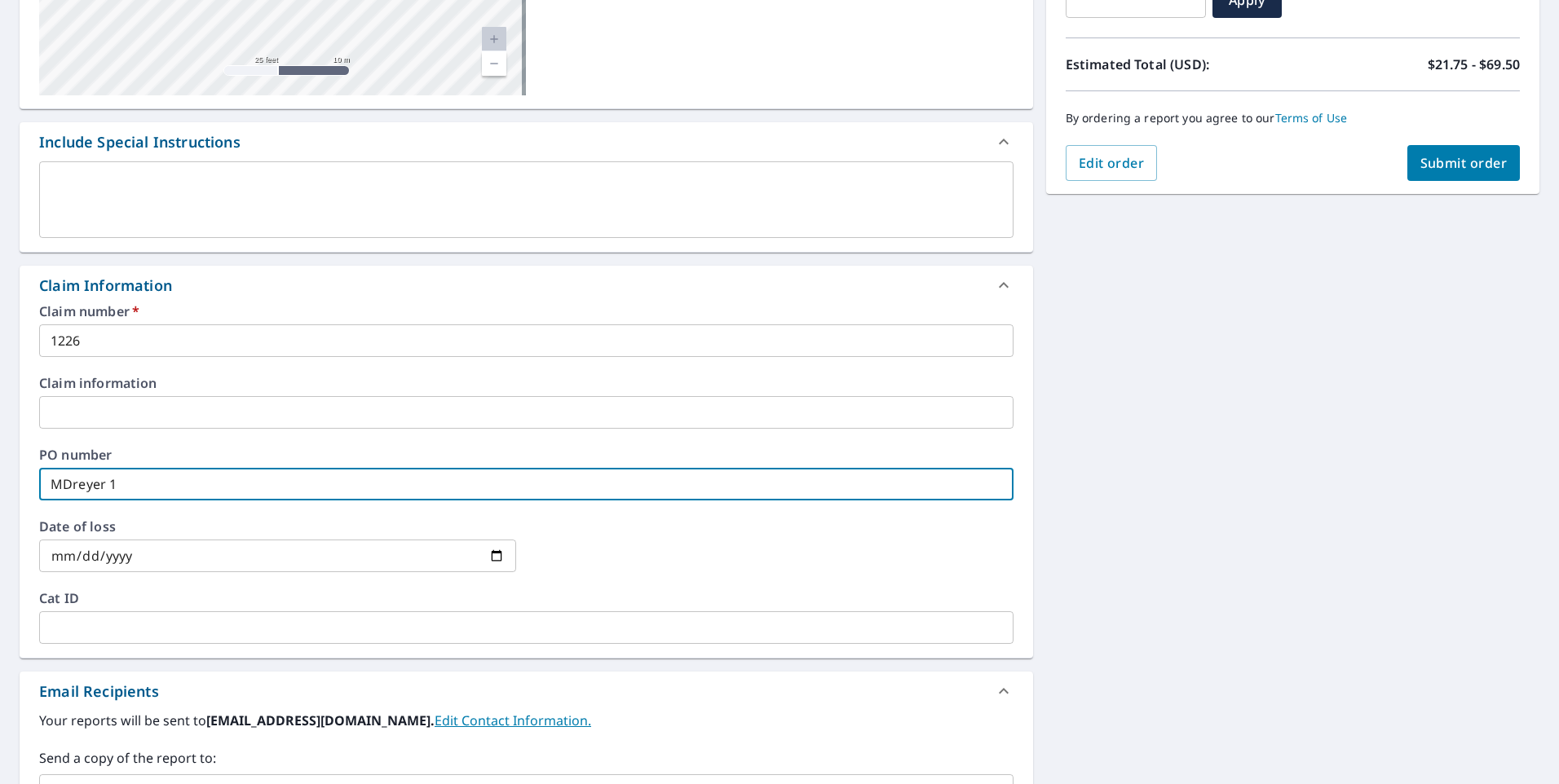
checkbox input "true"
type input "MDreyer 10-"
checkbox input "true"
type input "MDreyer 10-9"
checkbox input "true"
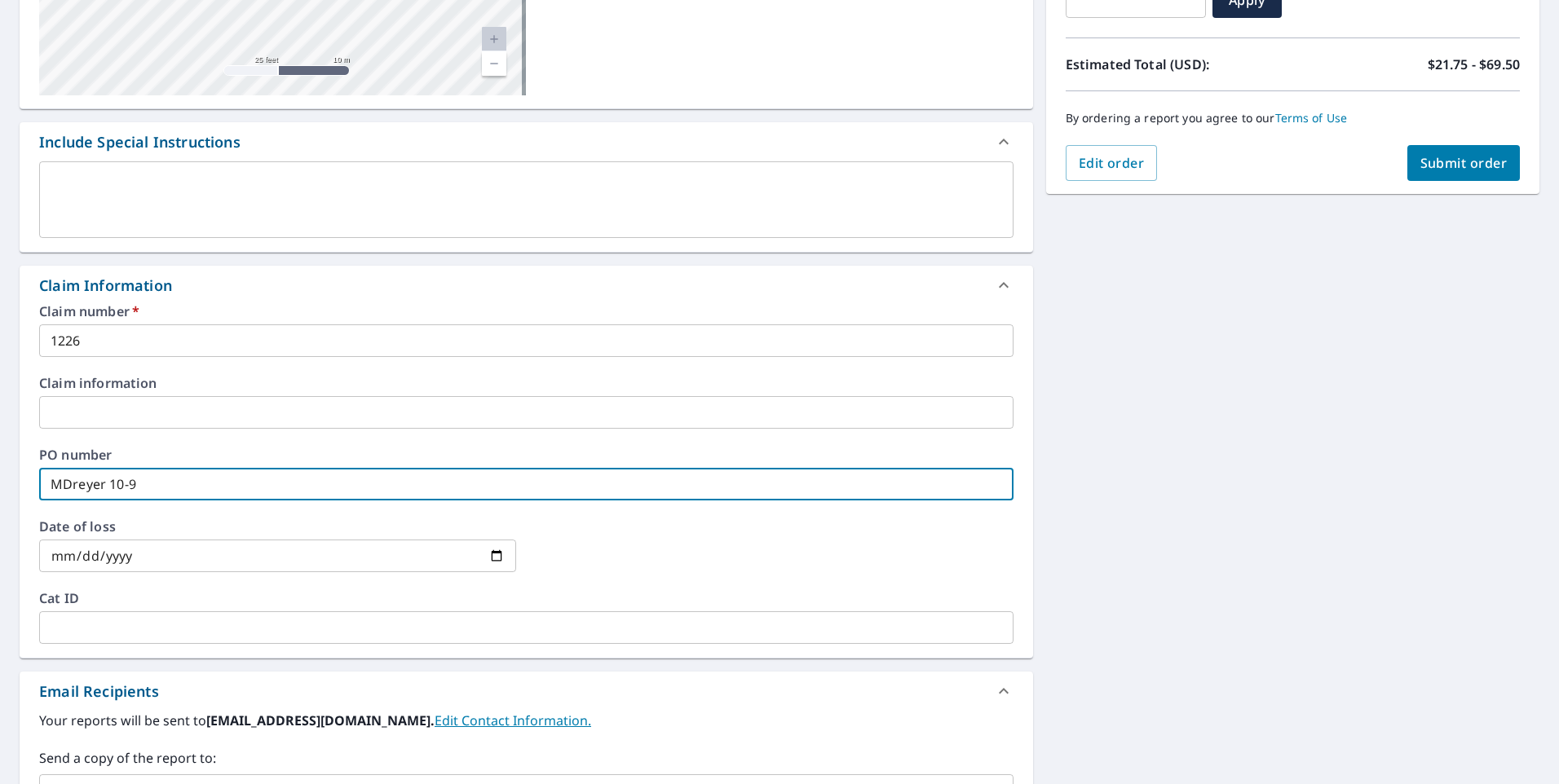
type input "MDreyer 10-9-"
checkbox input "true"
type input "MDreyer 10-9-2"
checkbox input "true"
type input "MDreyer 10-9-25"
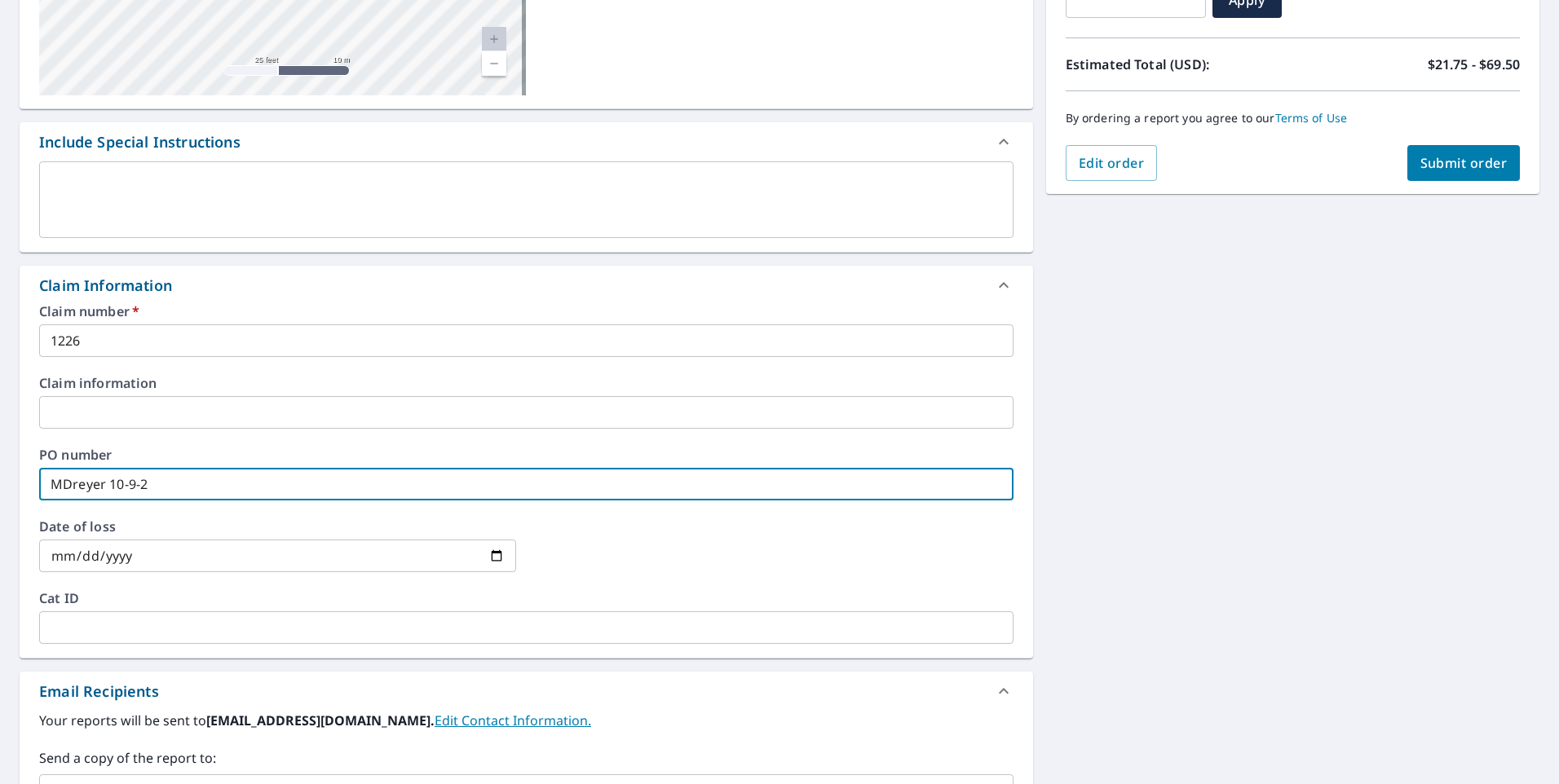
checkbox input "true"
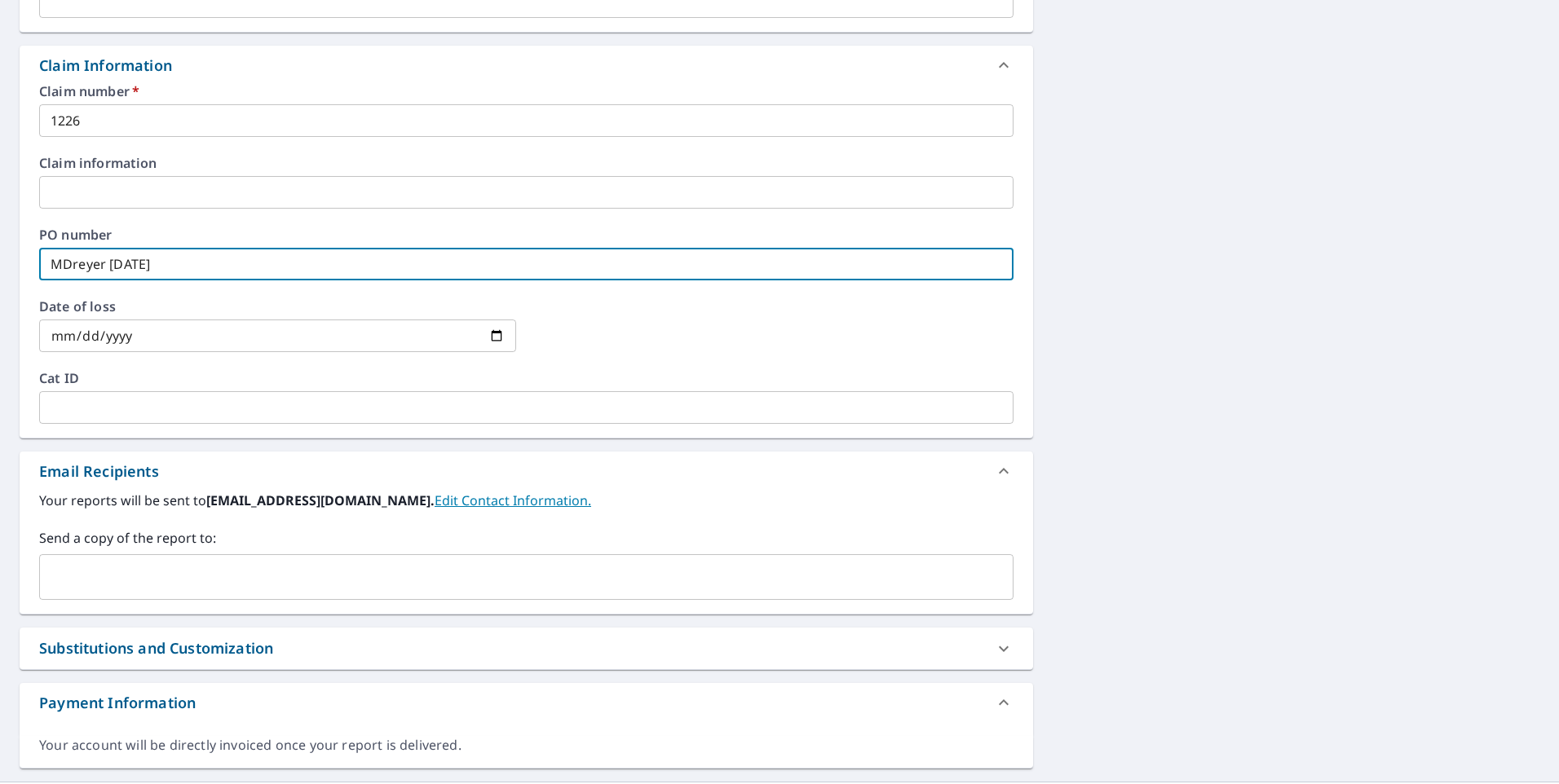
scroll to position [585, 0]
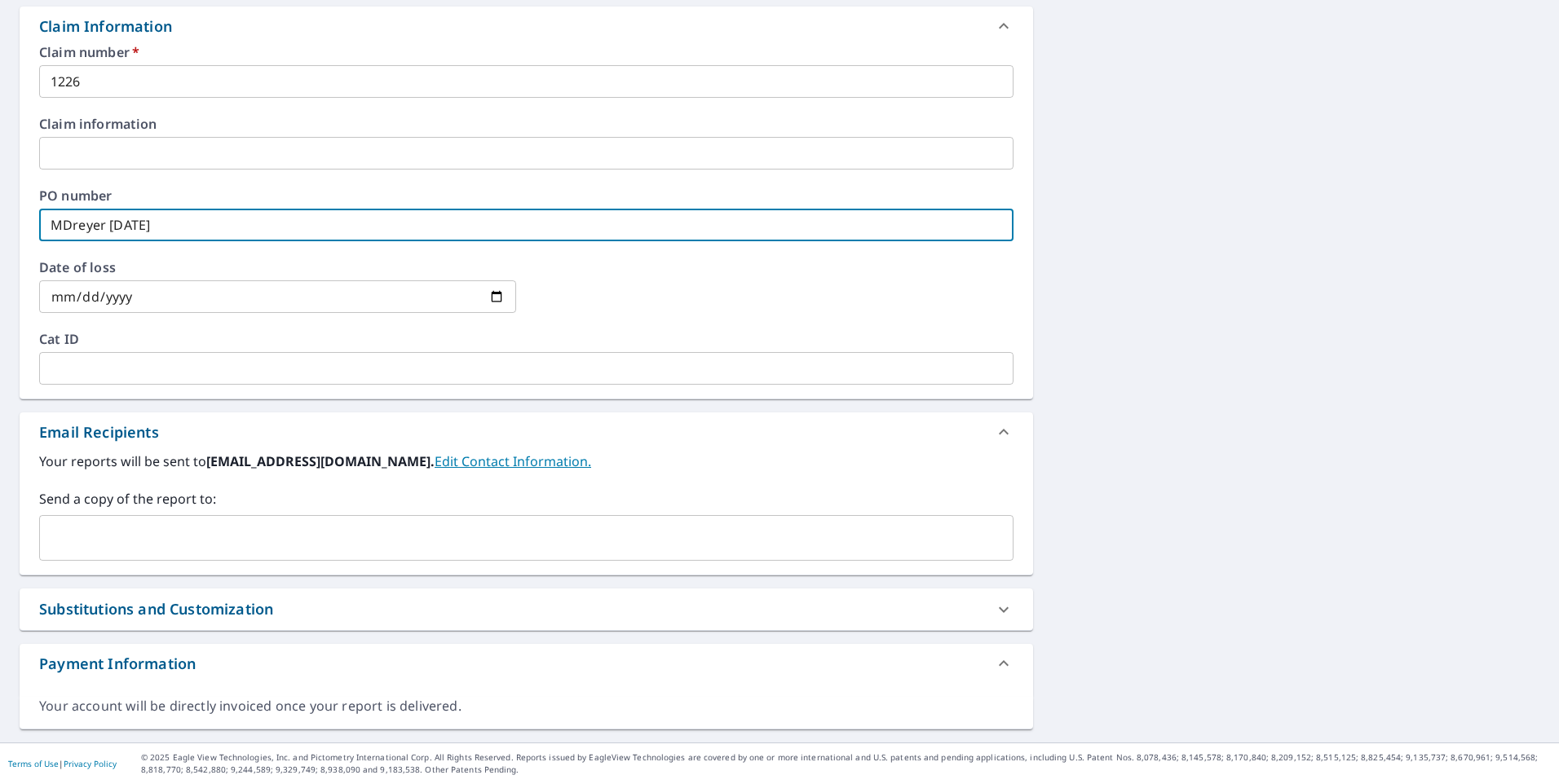
type input "MDreyer 10-9-25"
click at [120, 527] on input "text" at bounding box center [514, 538] width 935 height 31
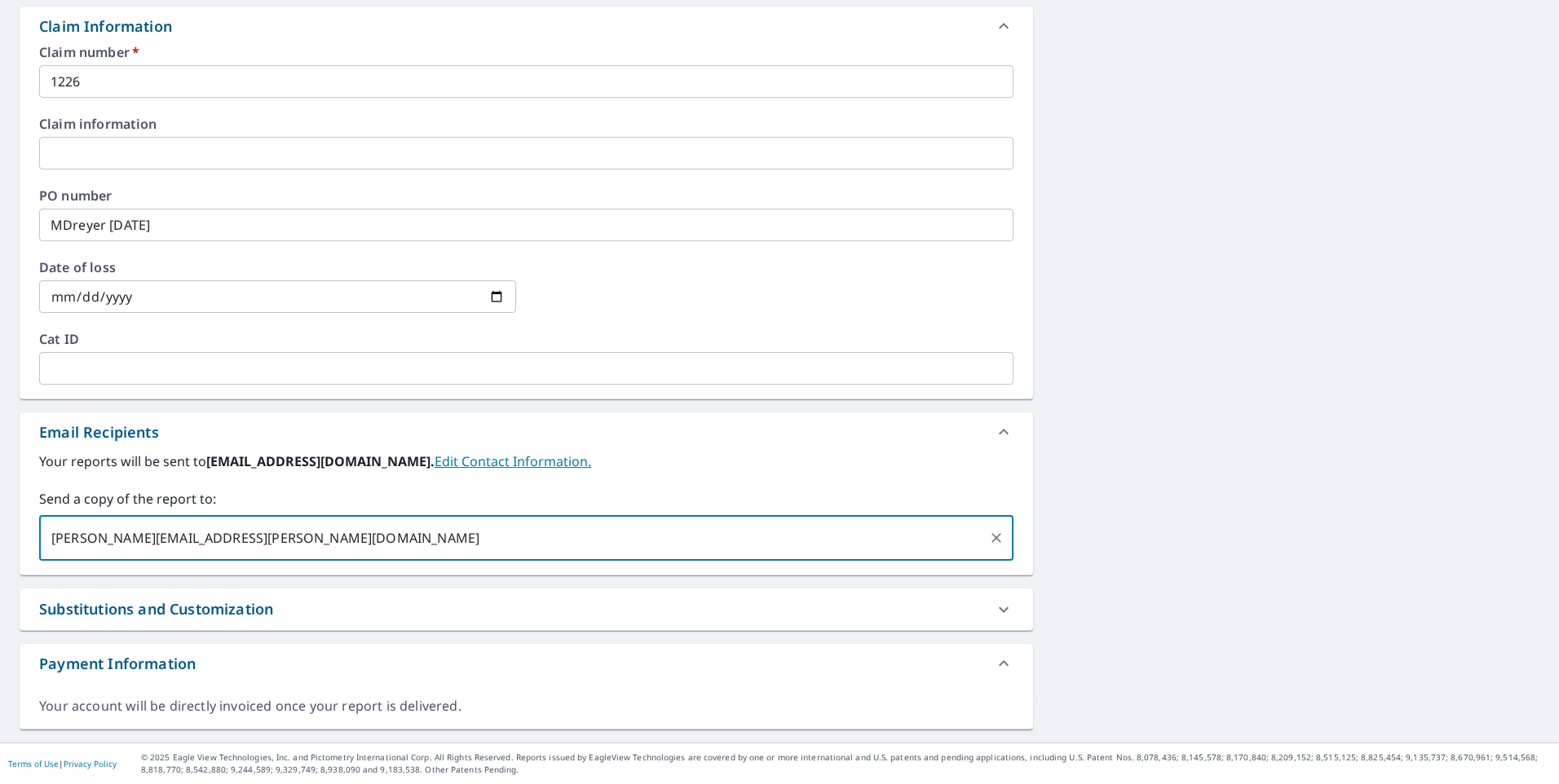
scroll to position [0, 0]
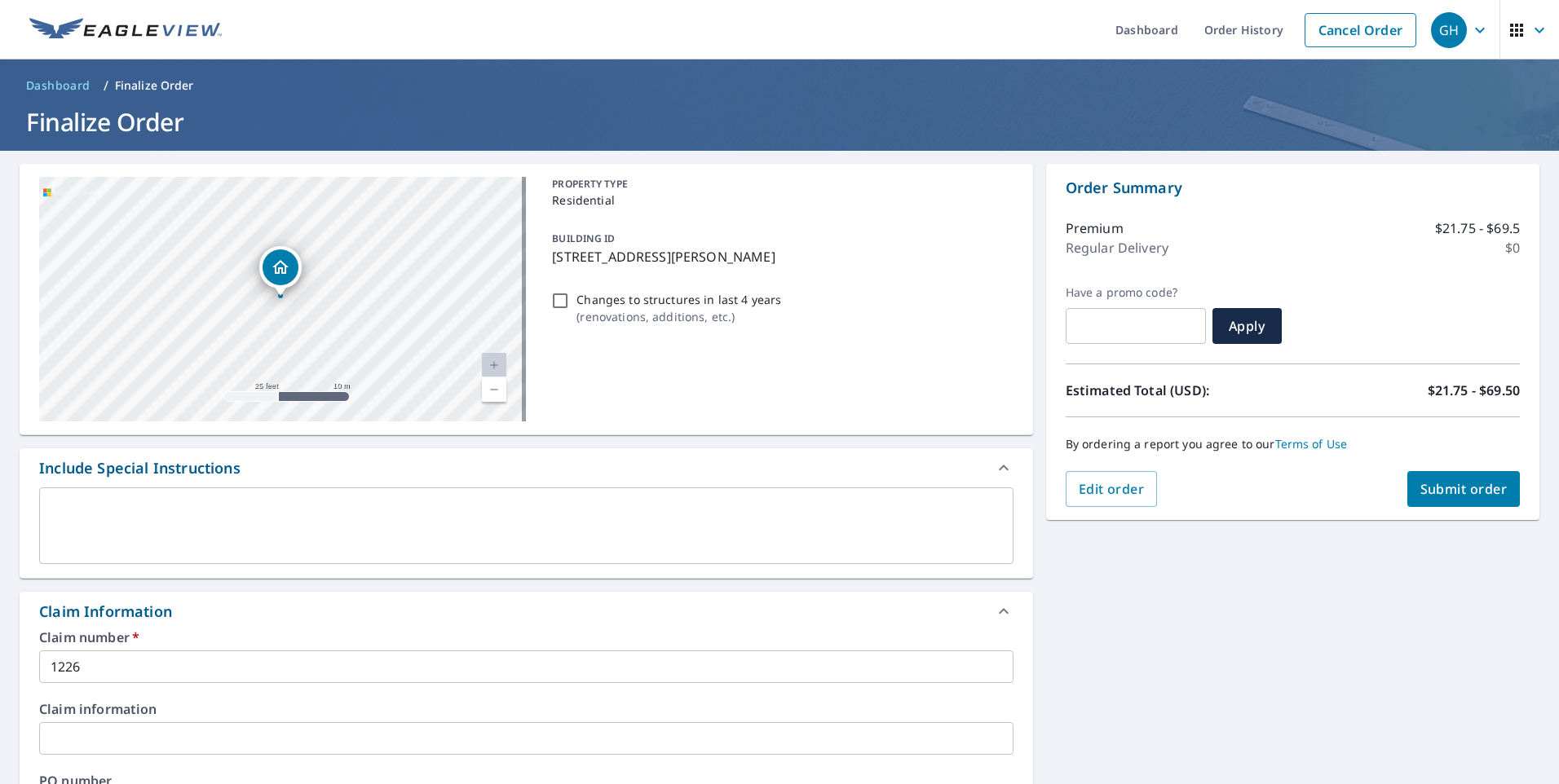
type input "Michael.Dreyer@universalsupply.com"
click at [1447, 480] on span "Submit order" at bounding box center [1464, 488] width 87 height 18
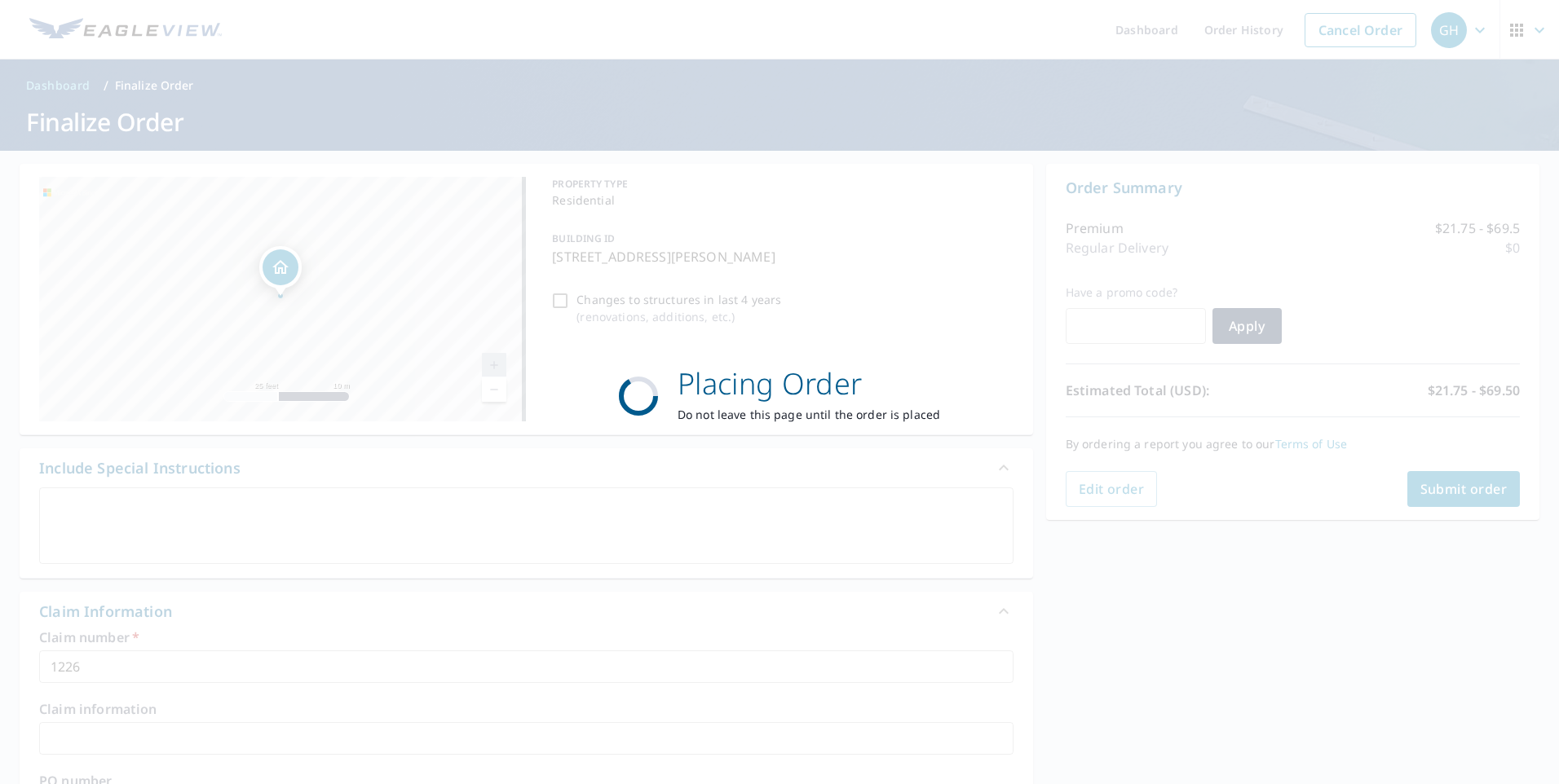
checkbox input "true"
